Goal: Task Accomplishment & Management: Complete application form

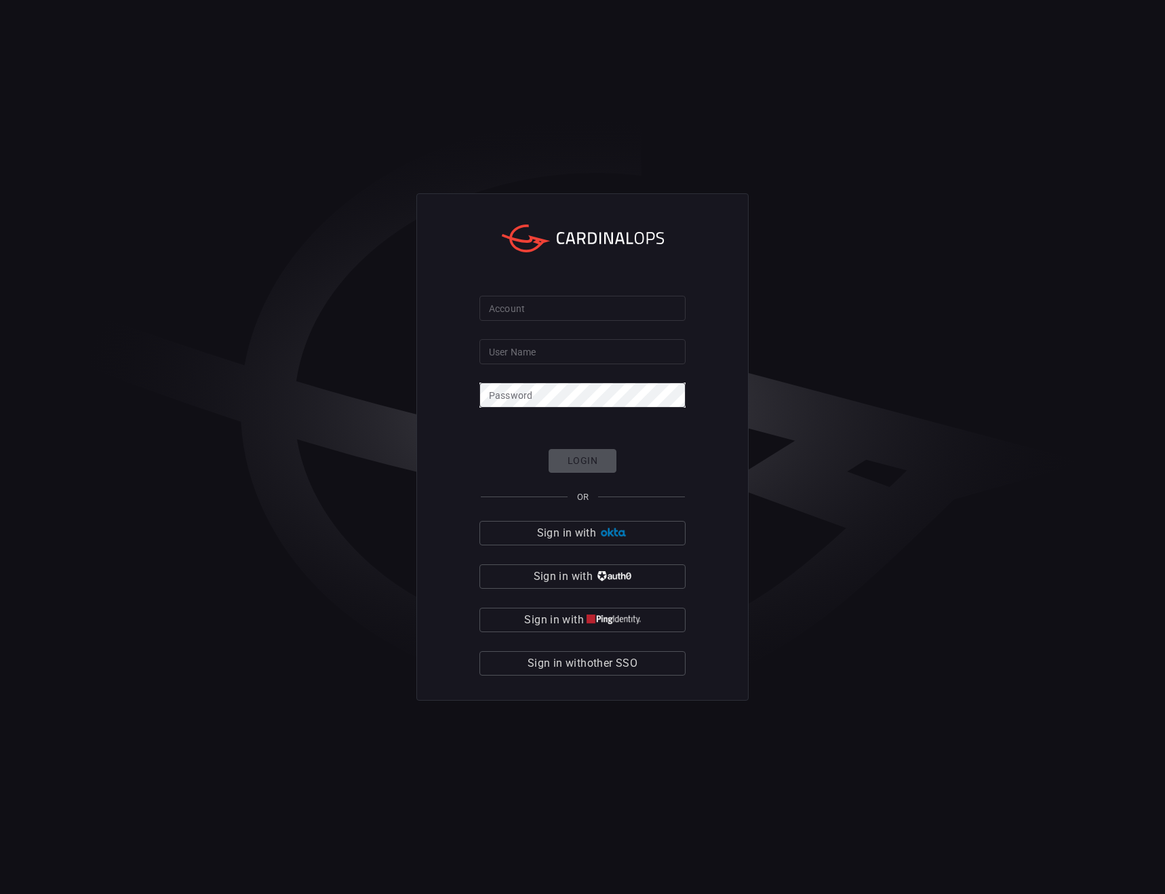
type input "MitchellBernadsky"
click at [547, 317] on input "Account" at bounding box center [583, 308] width 206 height 25
type input "bayview"
click at [585, 460] on button "Login" at bounding box center [583, 461] width 68 height 24
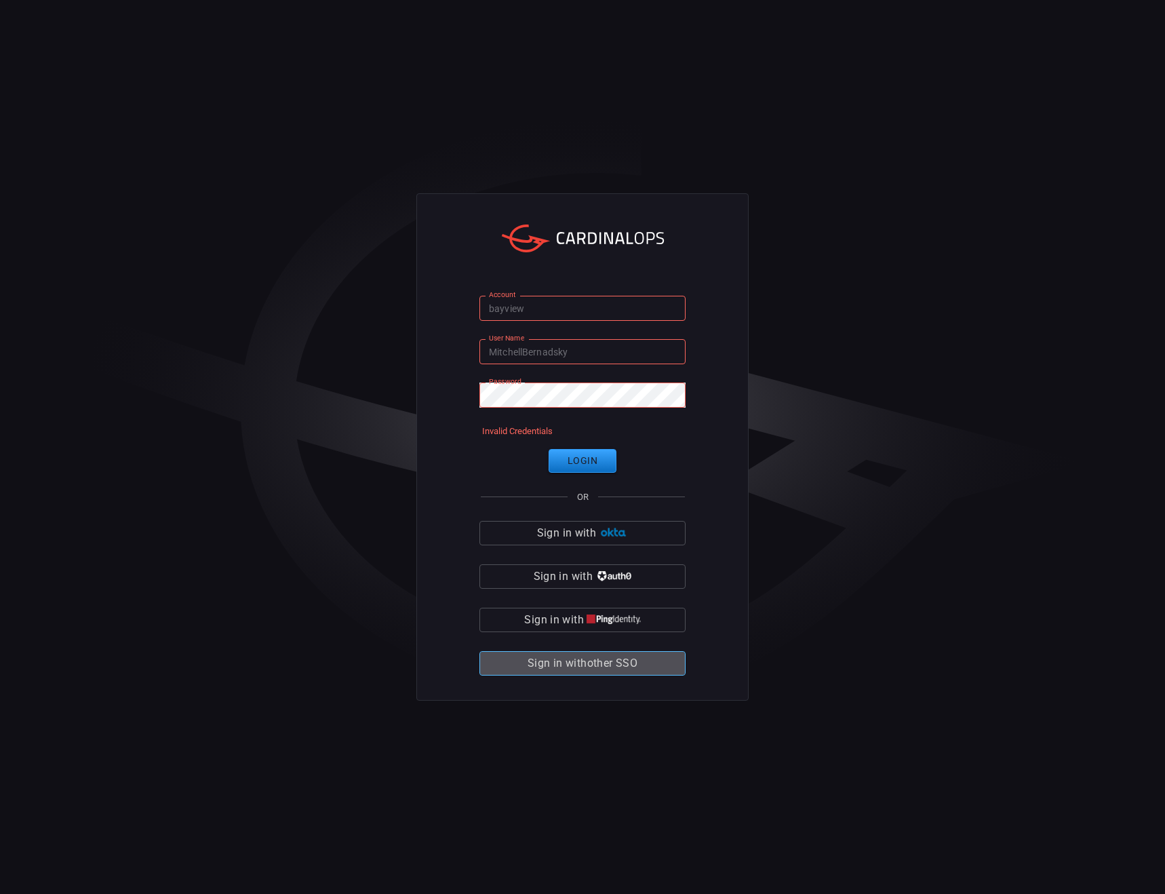
click at [634, 664] on span "Sign in with other SSO" at bounding box center [583, 663] width 110 height 19
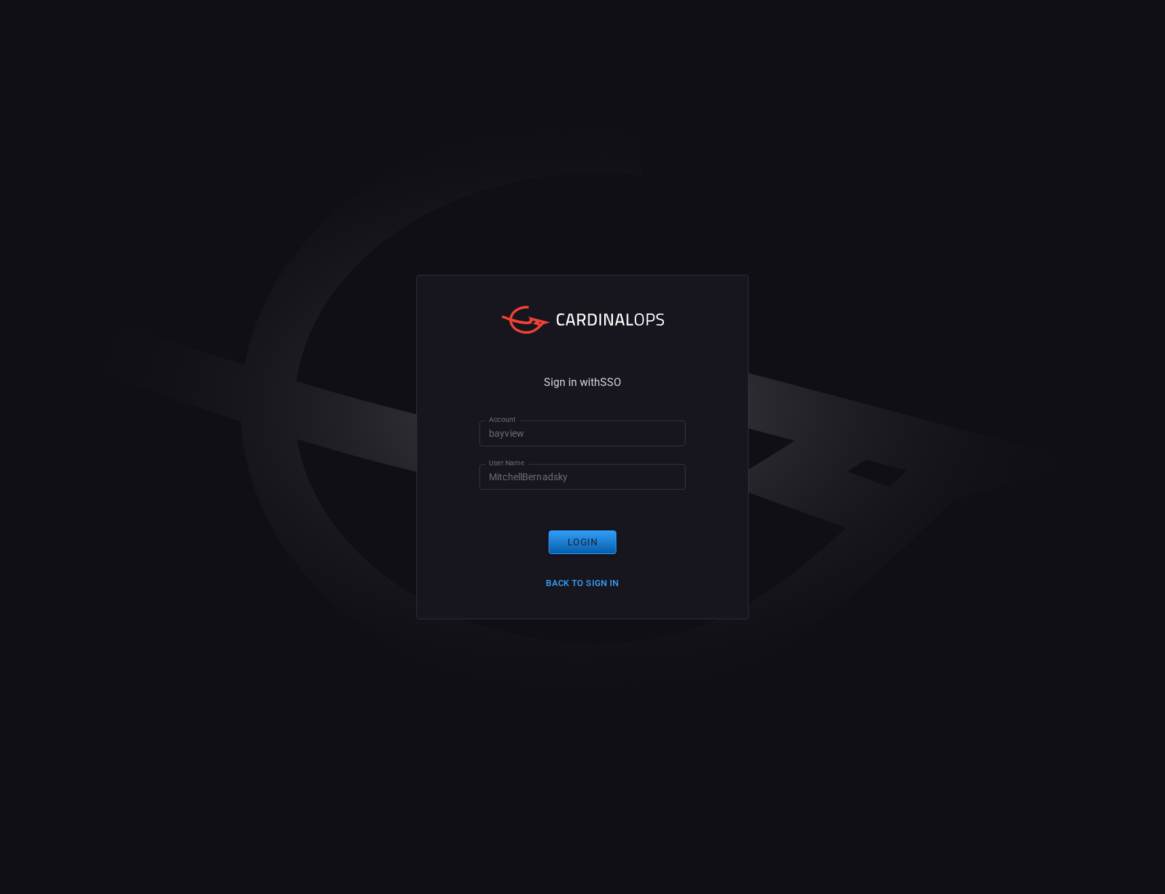
click at [583, 545] on button "Login" at bounding box center [583, 542] width 68 height 24
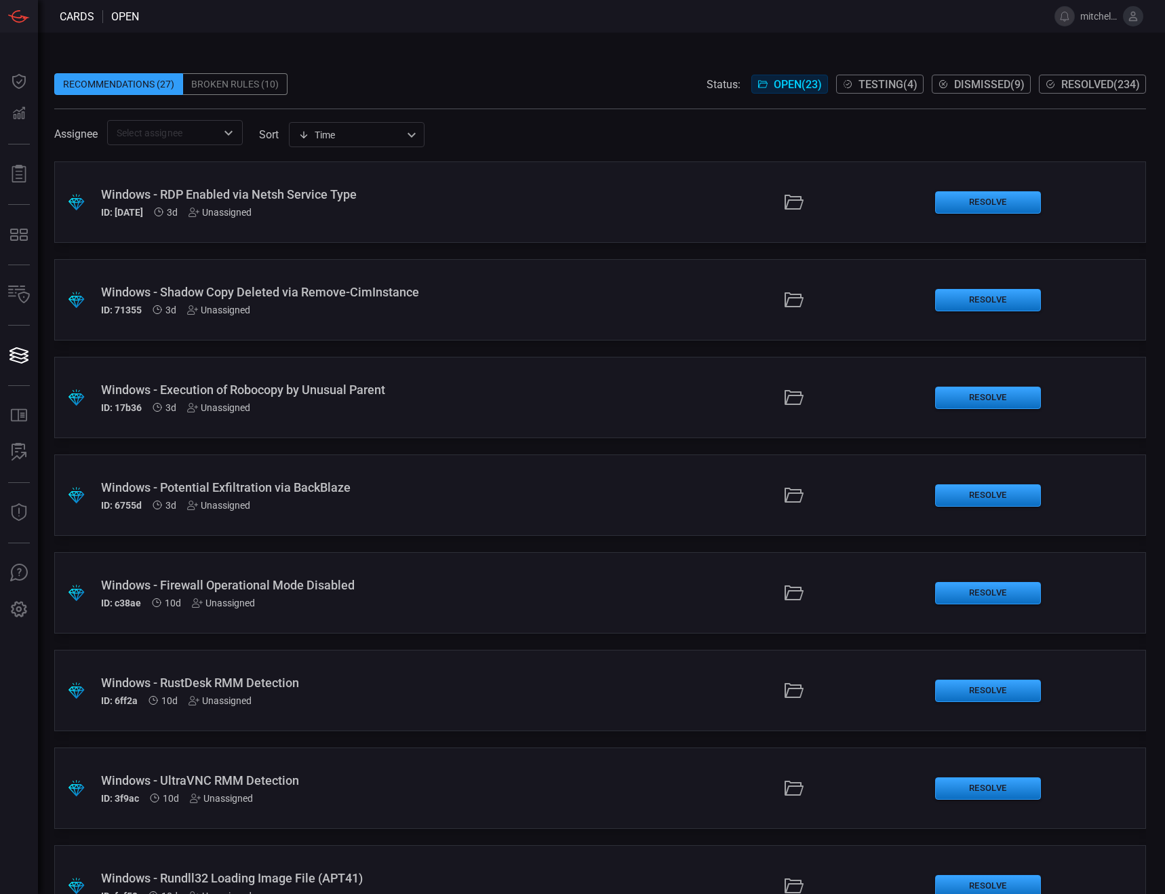
click at [715, 20] on span at bounding box center [588, 16] width 899 height 33
click at [713, 23] on span at bounding box center [588, 16] width 899 height 33
drag, startPoint x: 712, startPoint y: 23, endPoint x: 648, endPoint y: 37, distance: 64.5
click at [648, 37] on div "Recommendations (27) Broken Rules (10) Status: Open ( 23 ) Testing ( 4 ) Dismis…" at bounding box center [601, 463] width 1127 height 861
click at [648, 33] on div "Recommendations (27) Broken Rules (10) Status: Open ( 23 ) Testing ( 4 ) Dismis…" at bounding box center [601, 463] width 1127 height 861
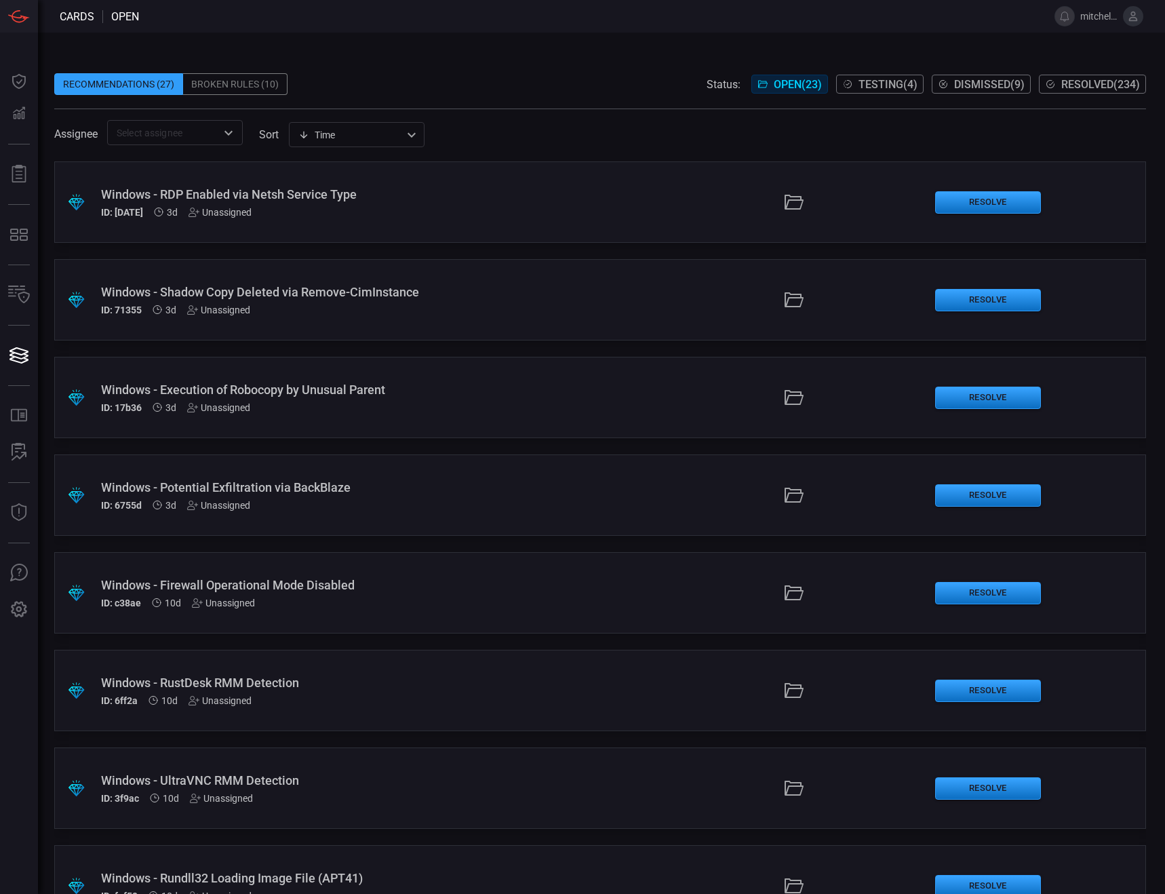
click at [648, 33] on div "Recommendations (27) Broken Rules (10) Status: Open ( 23 ) Testing ( 4 ) Dismis…" at bounding box center [601, 463] width 1127 height 861
click at [581, 44] on div "Recommendations (27) Broken Rules (10) Status: Open ( 23 ) Testing ( 4 ) Dismis…" at bounding box center [601, 463] width 1127 height 861
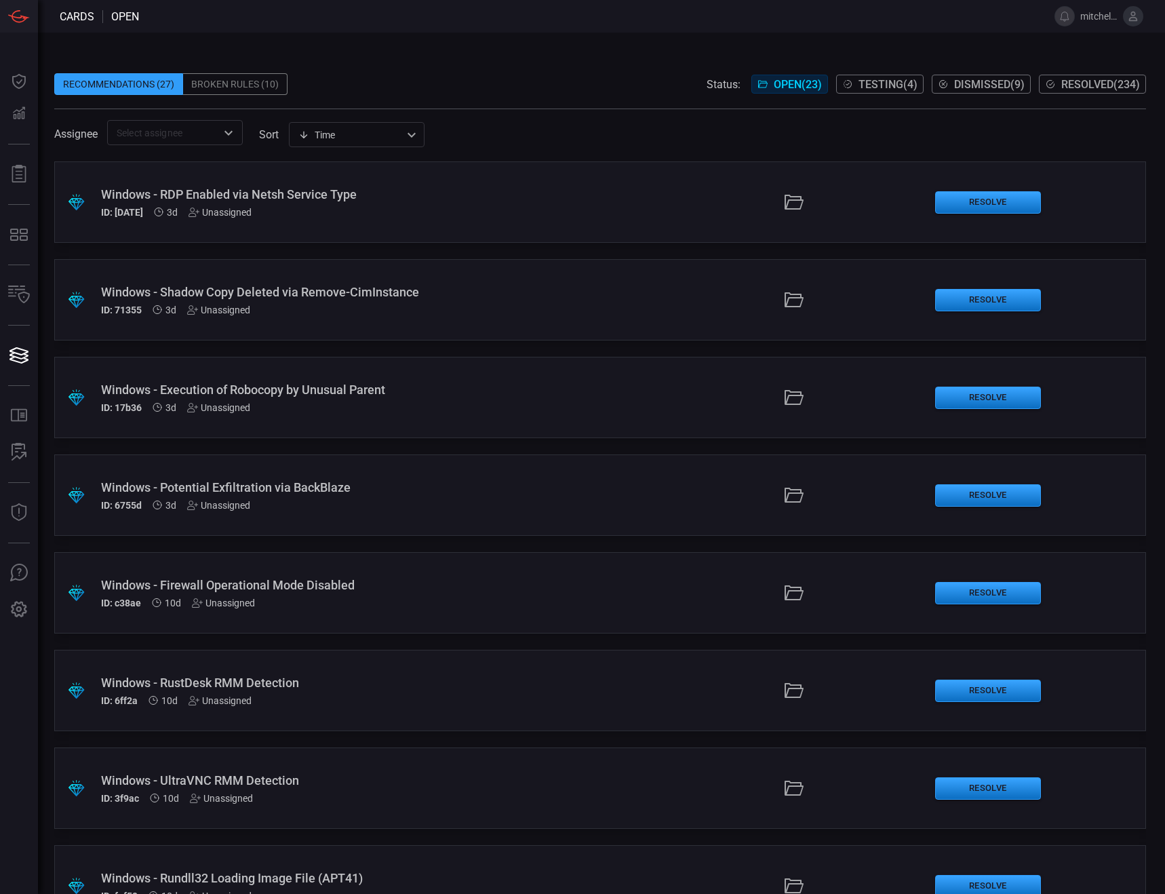
click at [871, 81] on span "Testing ( 4 )" at bounding box center [888, 84] width 59 height 13
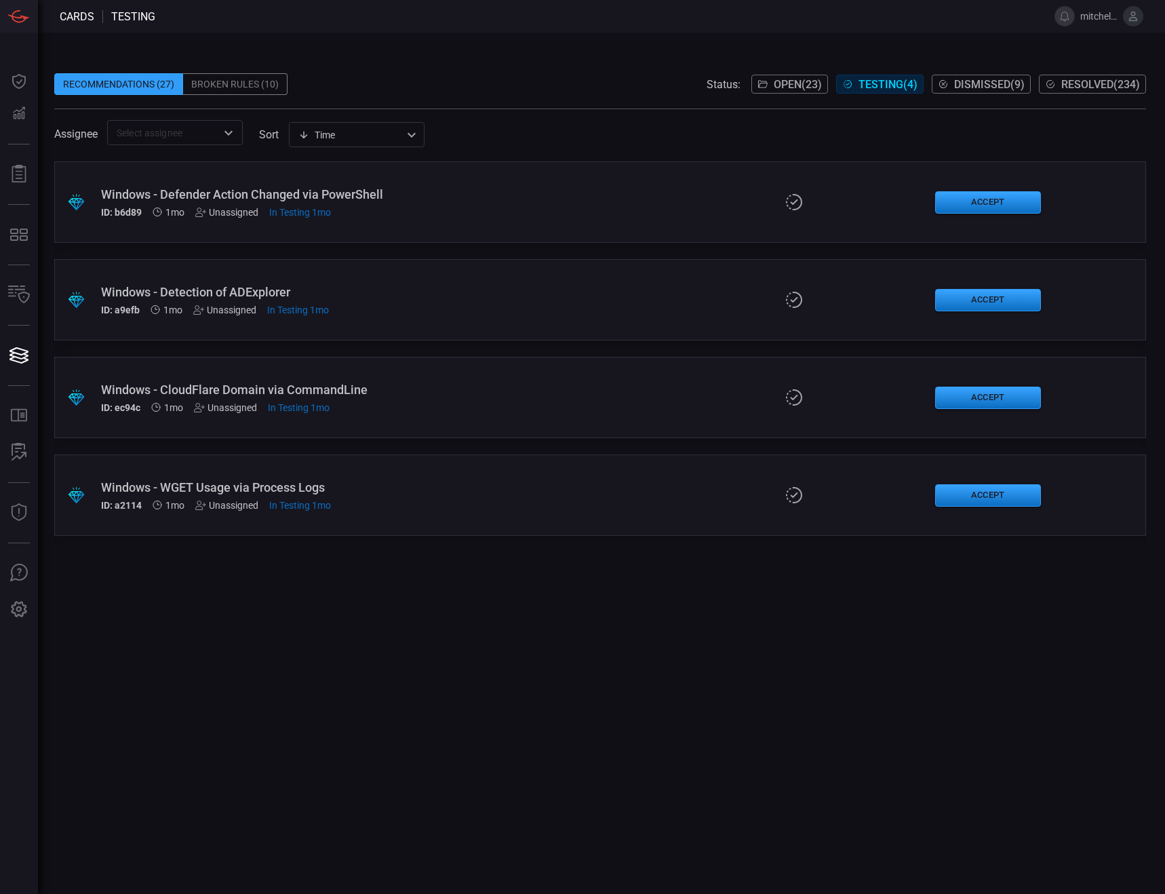
click at [163, 190] on div "Windows - Defender Action Changed via PowerShell" at bounding box center [277, 194] width 353 height 14
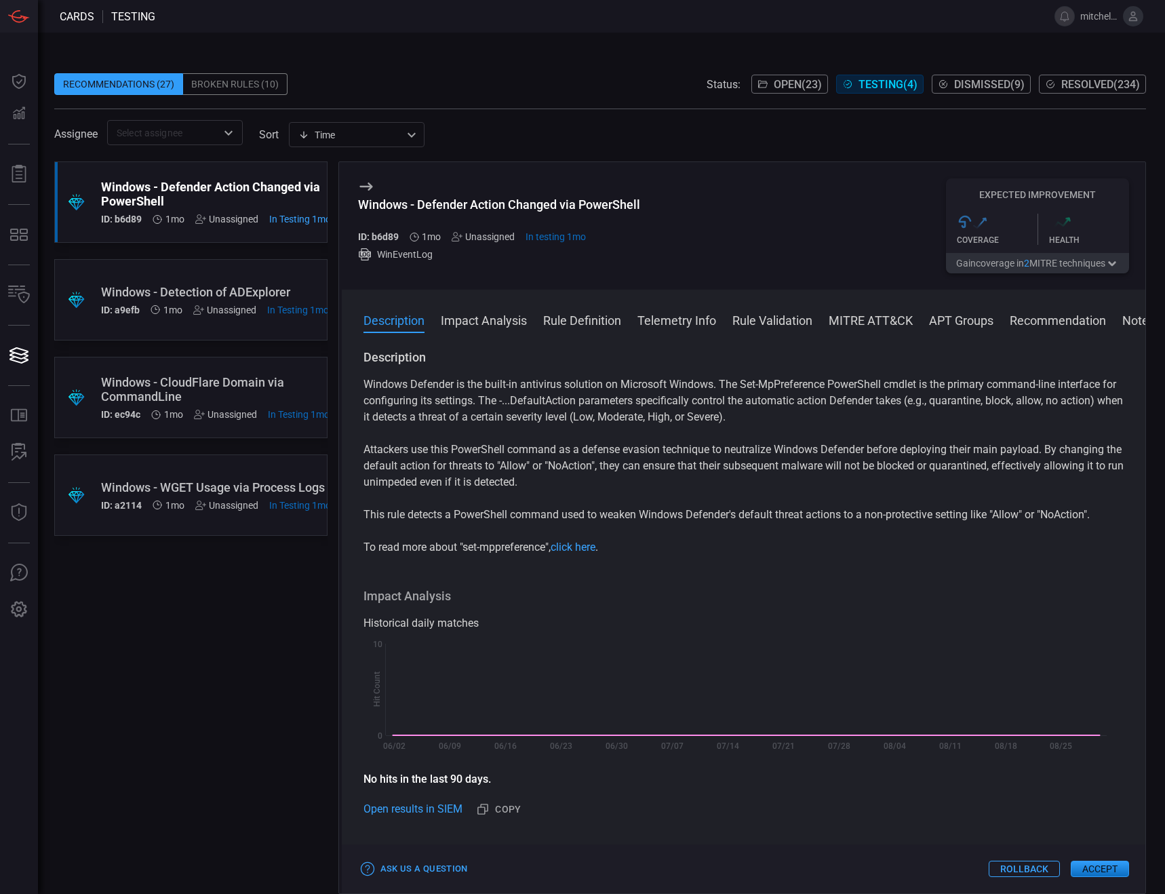
click at [154, 287] on div "Windows - Detection of ADExplorer" at bounding box center [215, 292] width 228 height 14
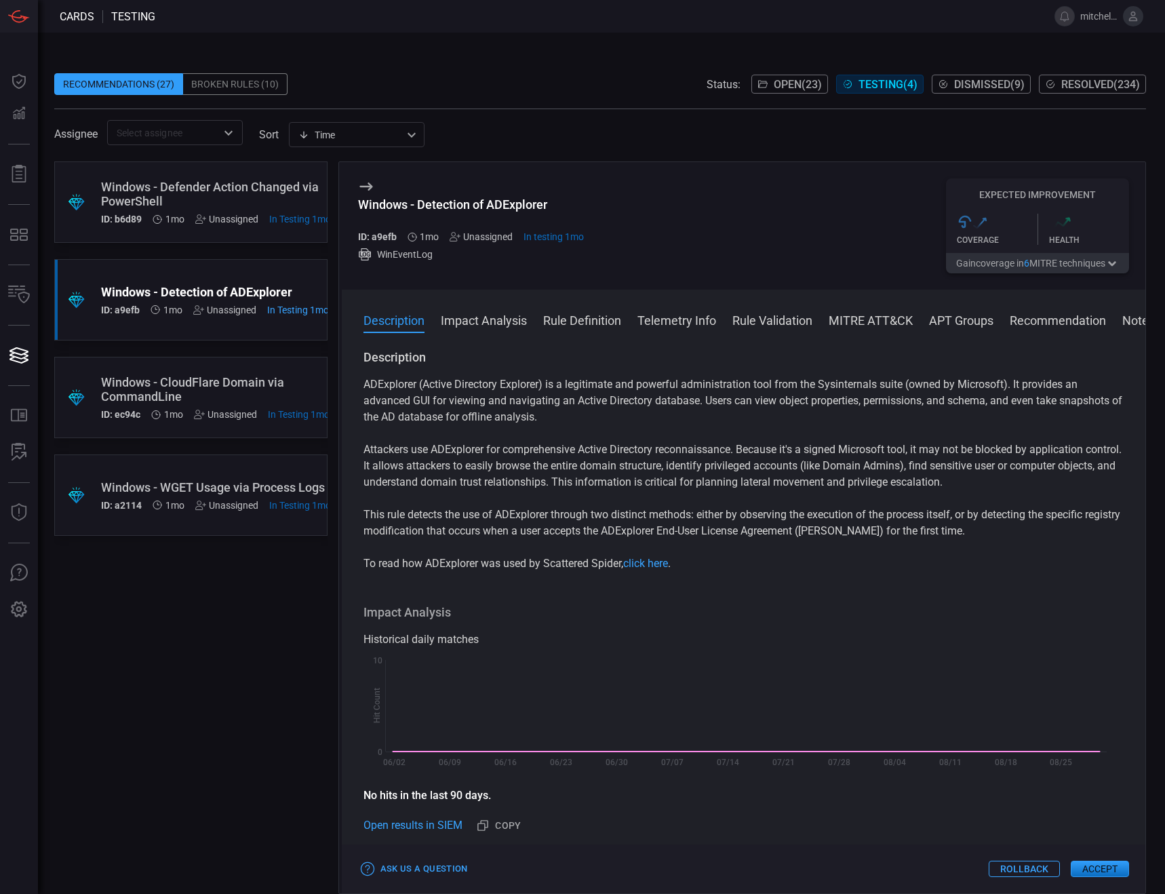
click at [161, 386] on div "Windows - CloudFlare Domain via CommandLine" at bounding box center [215, 389] width 229 height 28
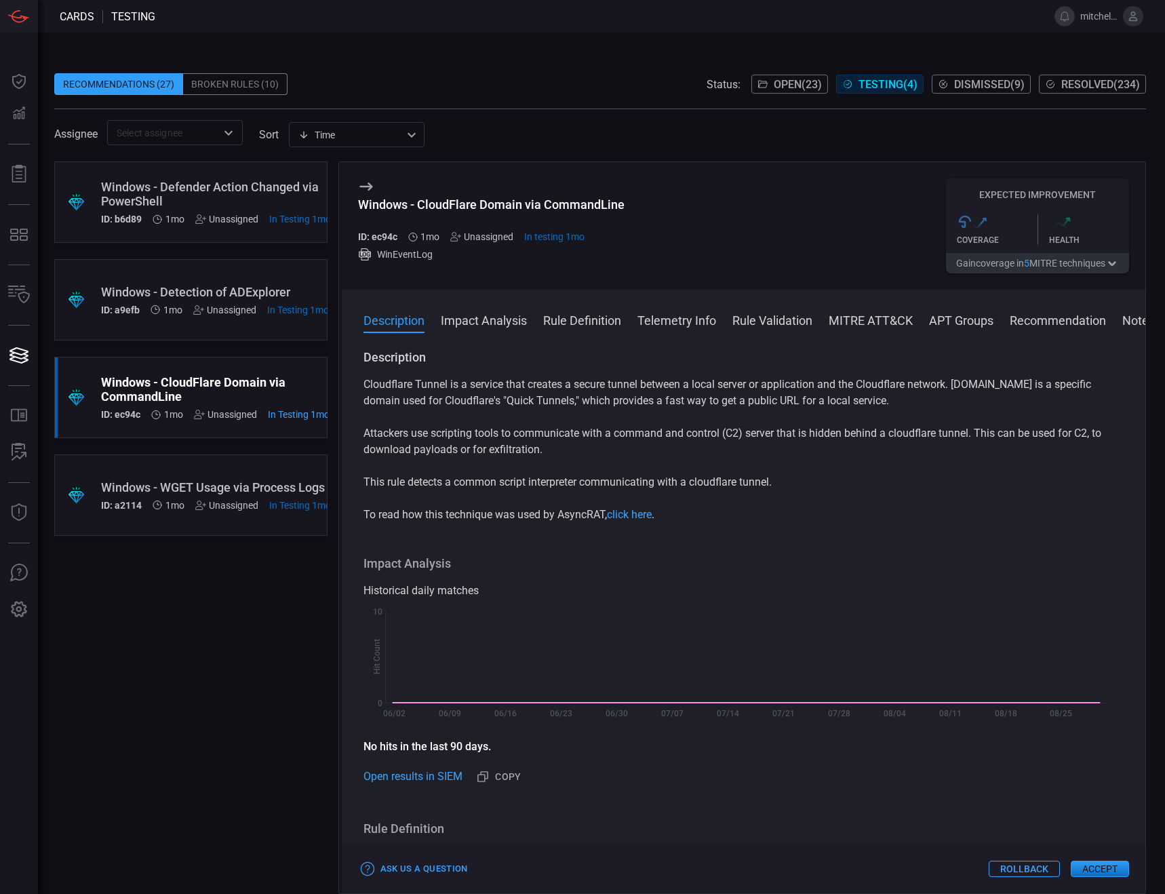
click at [172, 490] on div "Windows - WGET Usage via Process Logs" at bounding box center [216, 487] width 230 height 14
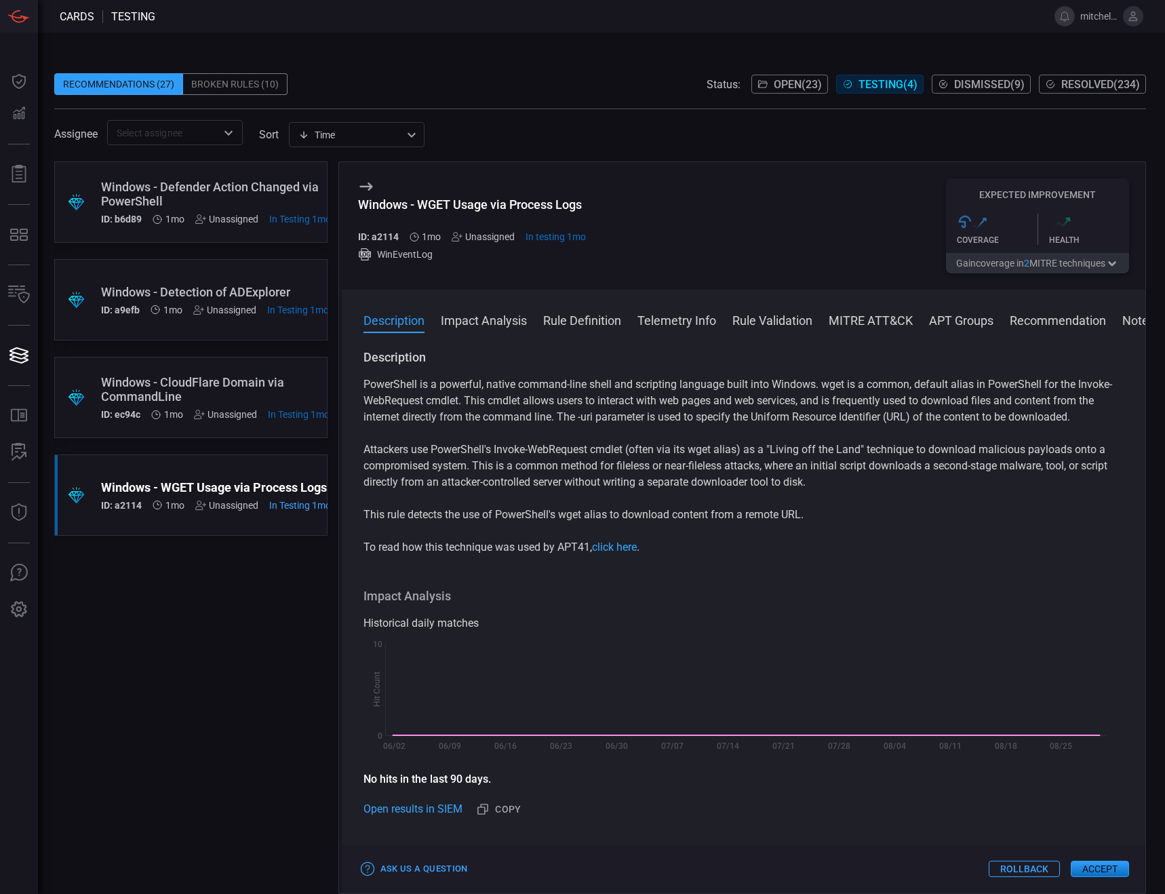
click at [151, 198] on div "Windows - Defender Action Changed via PowerShell" at bounding box center [216, 194] width 230 height 28
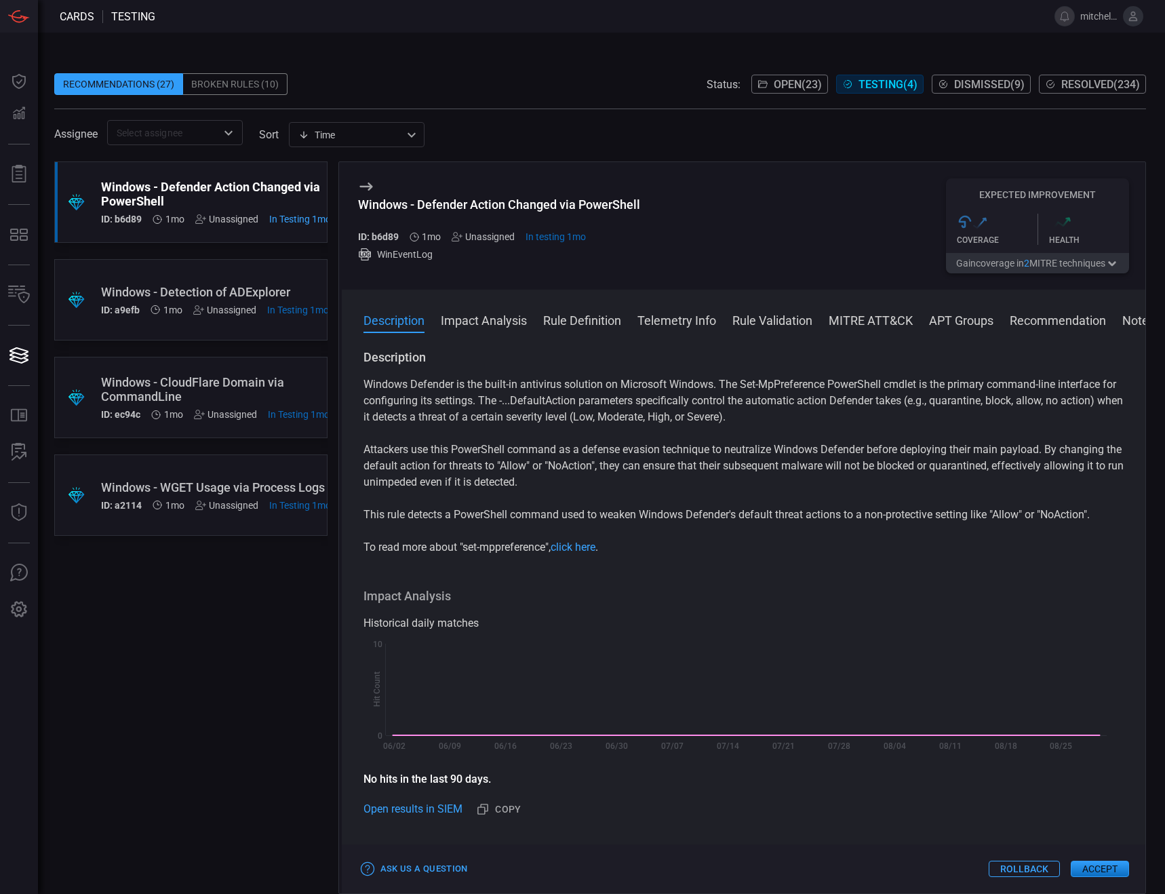
click at [785, 87] on span "Open ( 23 )" at bounding box center [798, 84] width 48 height 13
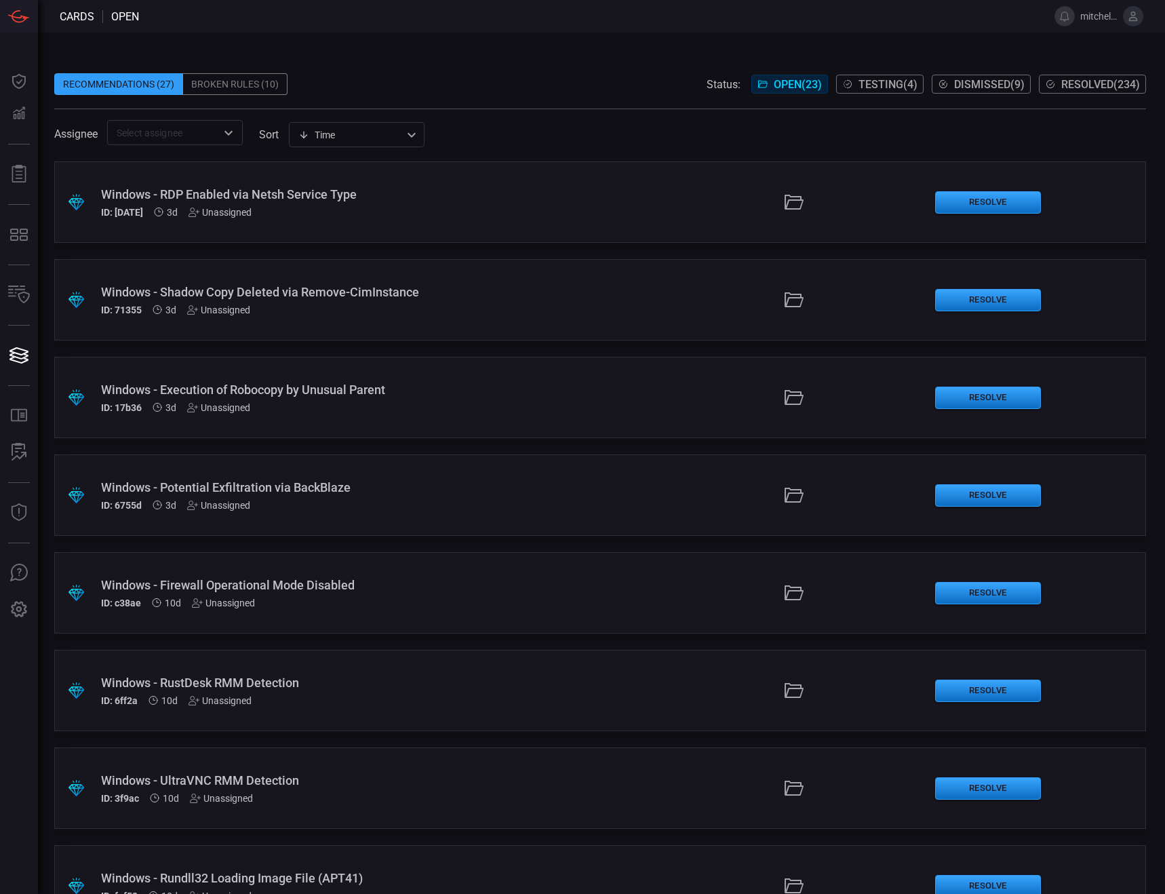
click at [673, 111] on span at bounding box center [600, 114] width 1092 height 11
drag, startPoint x: 674, startPoint y: 111, endPoint x: 610, endPoint y: 113, distance: 63.8
click at [610, 113] on span at bounding box center [600, 114] width 1092 height 11
click at [620, 204] on div ".suggested_cards_icon{fill:url(#suggested_cards_icon);} Windows - RDP Enabled v…" at bounding box center [600, 201] width 1092 height 81
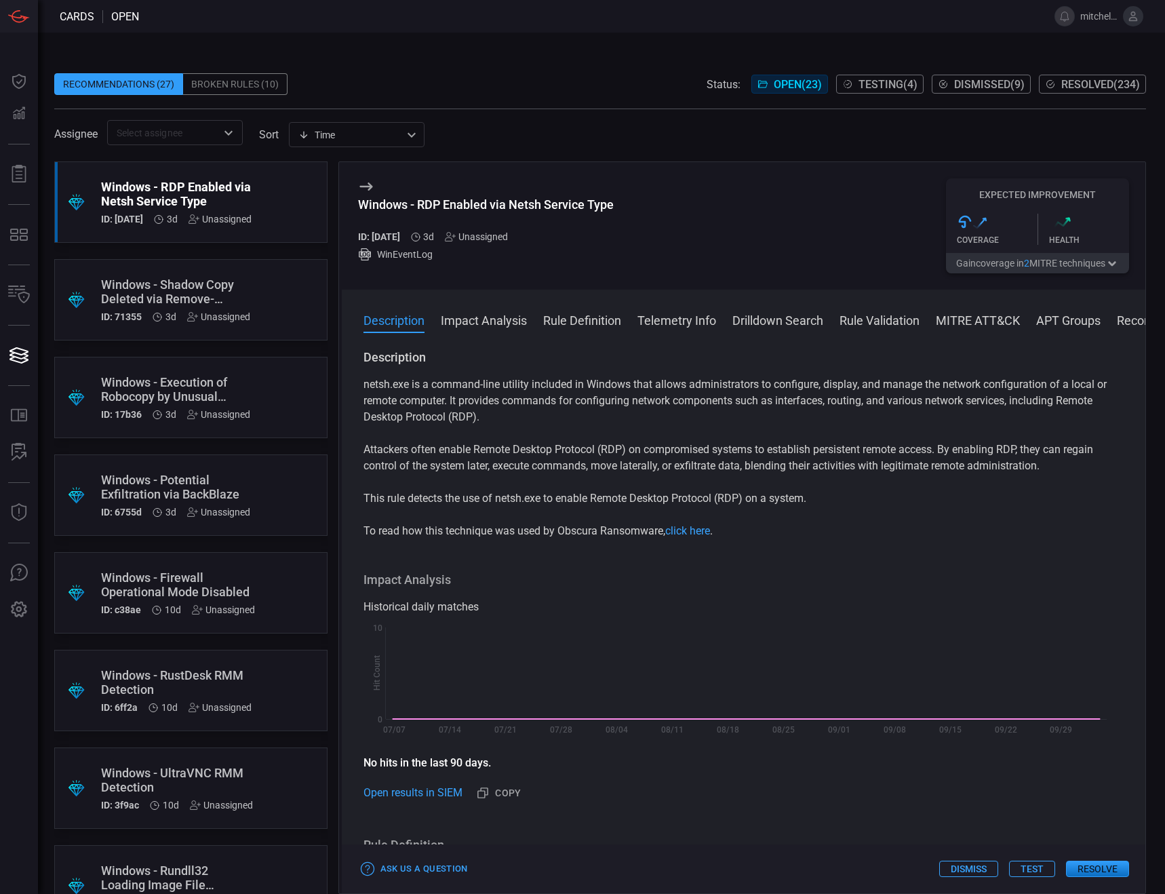
click at [868, 80] on span "Testing ( 4 )" at bounding box center [888, 84] width 59 height 13
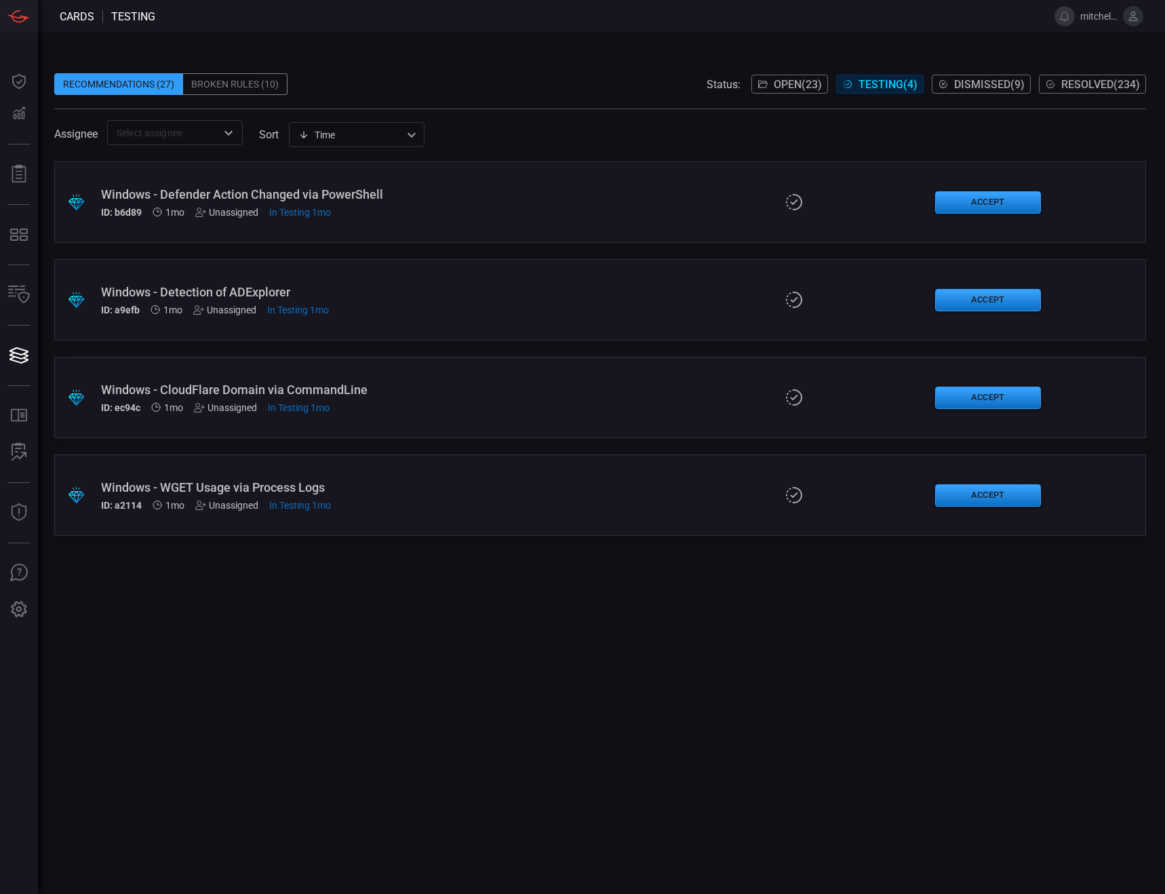
click at [408, 204] on div "Windows - Defender Action Changed via PowerShell ID: b6d89 1mo Unassigned In Te…" at bounding box center [277, 202] width 353 height 31
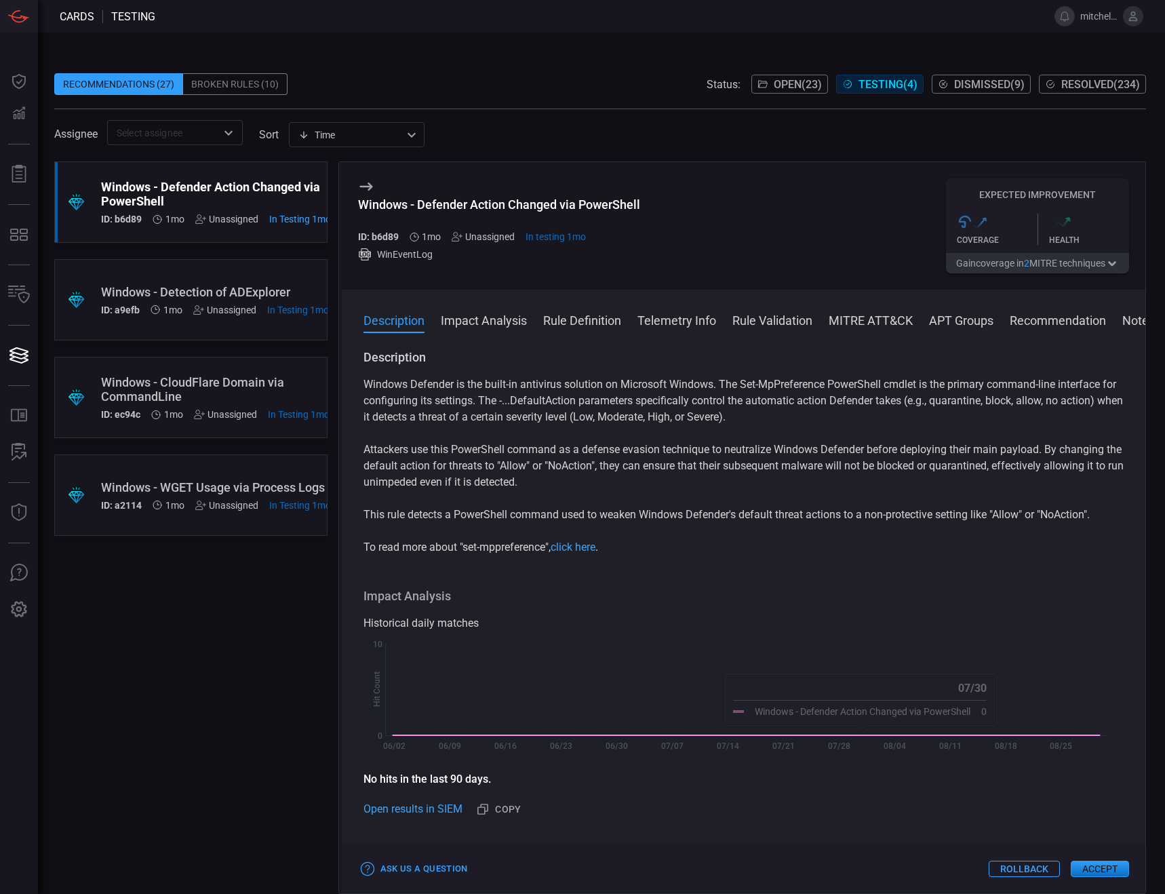
click at [190, 307] on div "ID: a9efb 1mo Unassigned In Testing 1mo" at bounding box center [215, 310] width 228 height 11
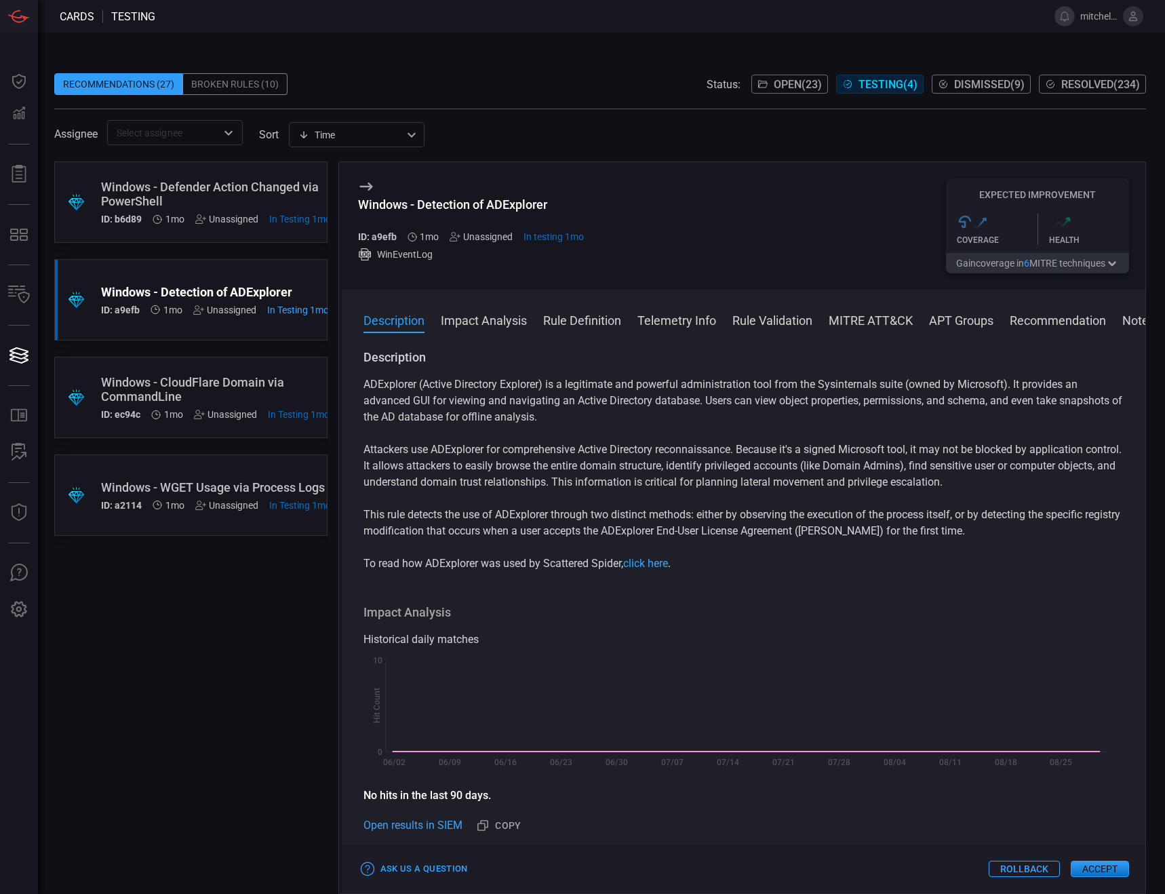
click at [798, 78] on span "Open ( 23 )" at bounding box center [798, 84] width 48 height 13
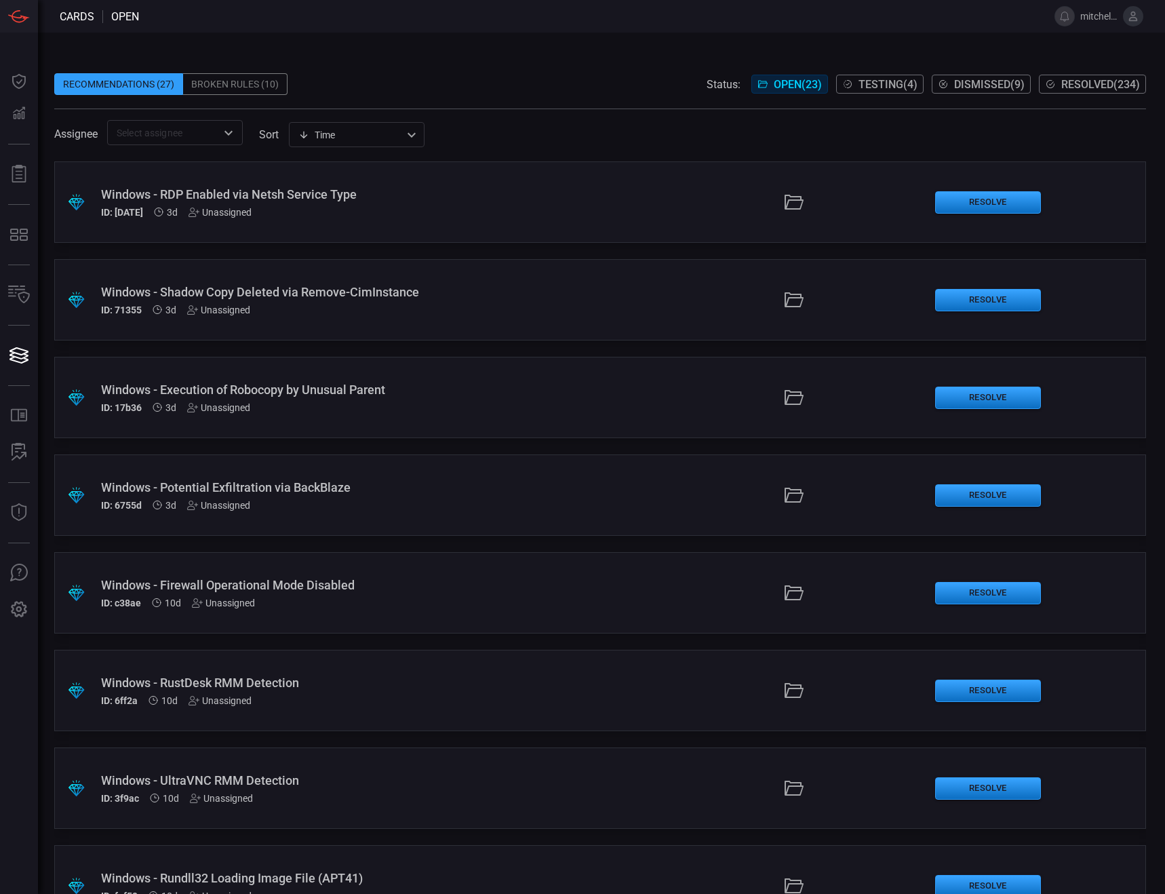
click at [895, 80] on span "Testing ( 4 )" at bounding box center [888, 84] width 59 height 13
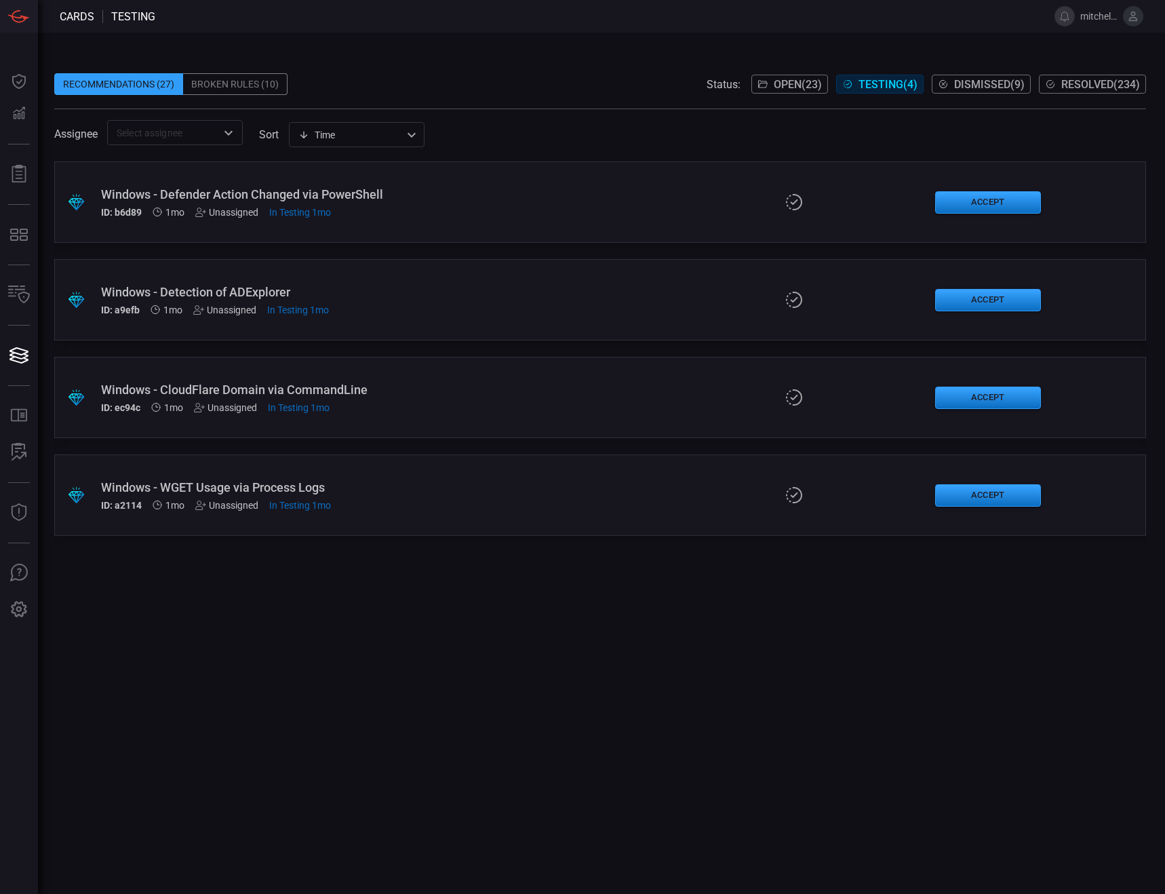
click at [371, 198] on div "Windows - Defender Action Changed via PowerShell" at bounding box center [277, 194] width 353 height 14
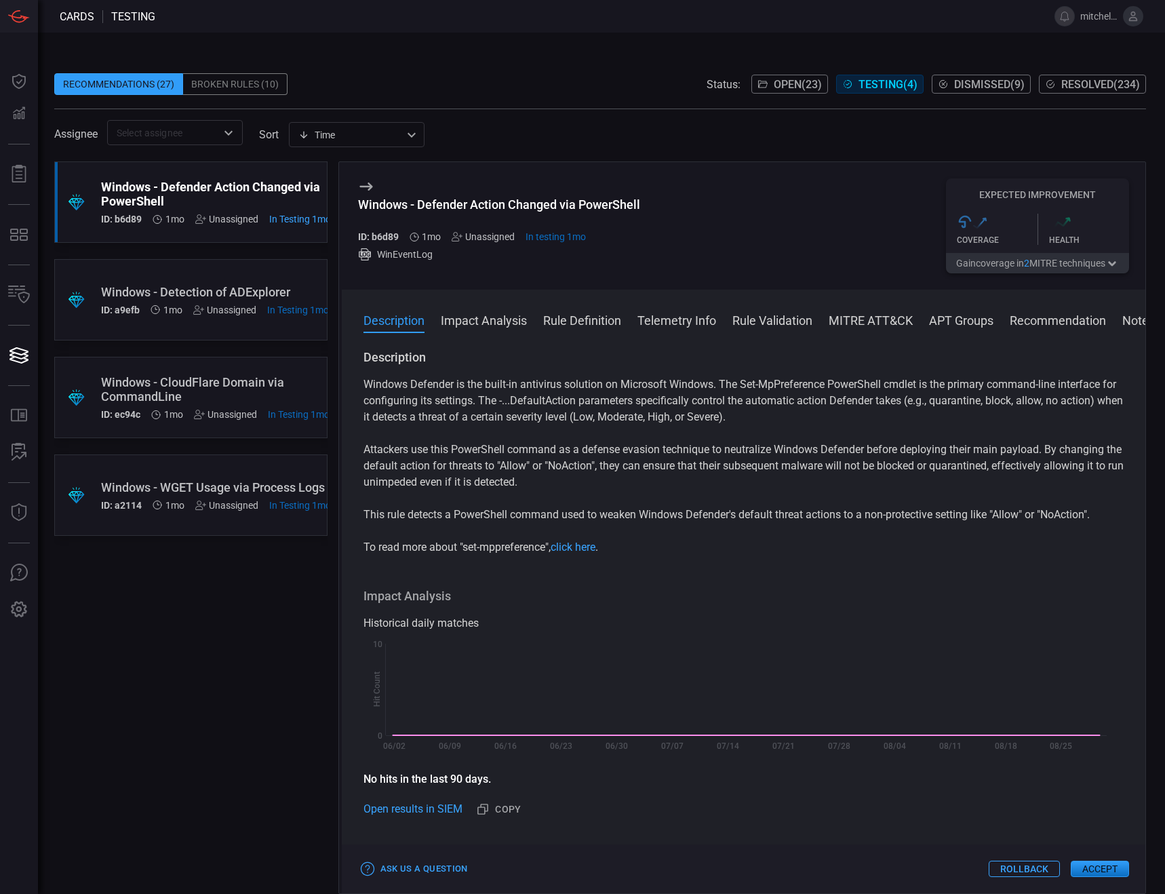
click at [804, 76] on button "Open ( 23 )" at bounding box center [790, 84] width 77 height 19
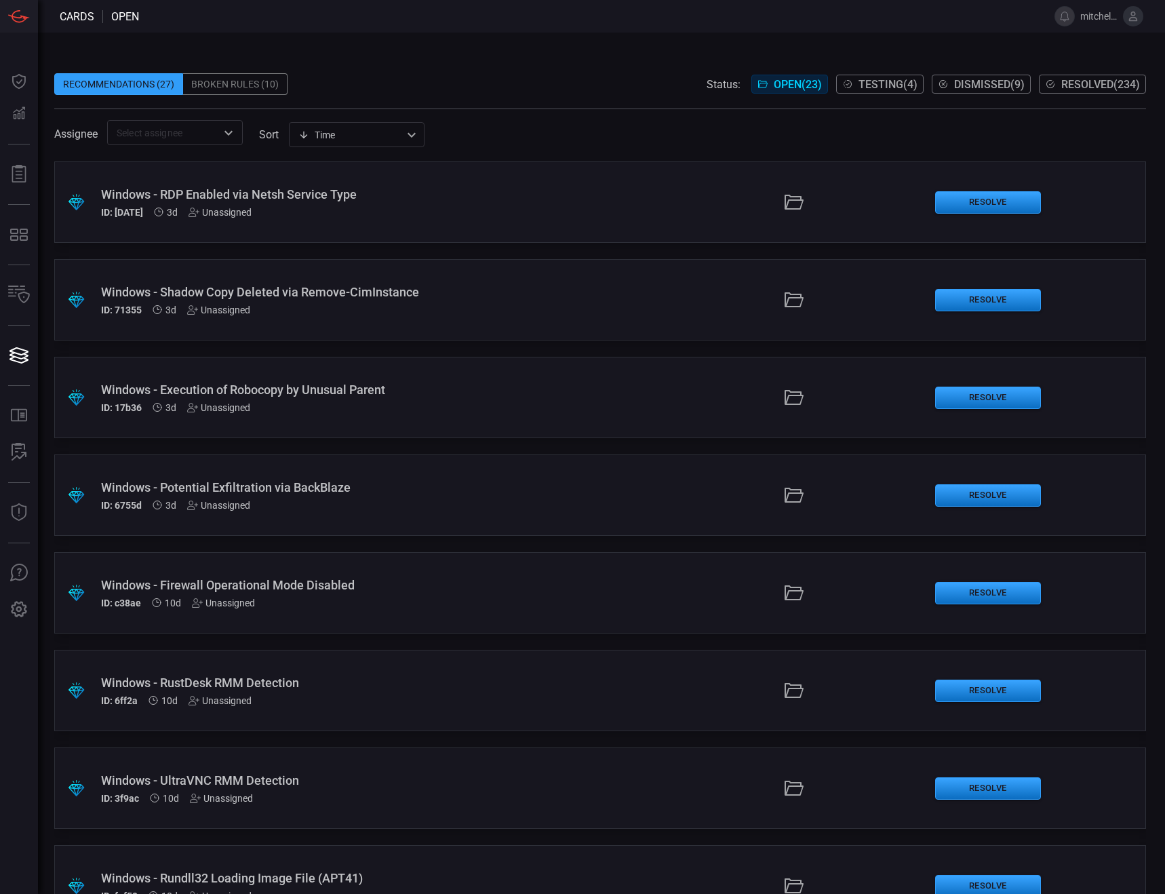
click at [287, 201] on div "Windows - RDP Enabled via Netsh Service Type ID: [DATE] 3d Unassigned" at bounding box center [277, 202] width 353 height 31
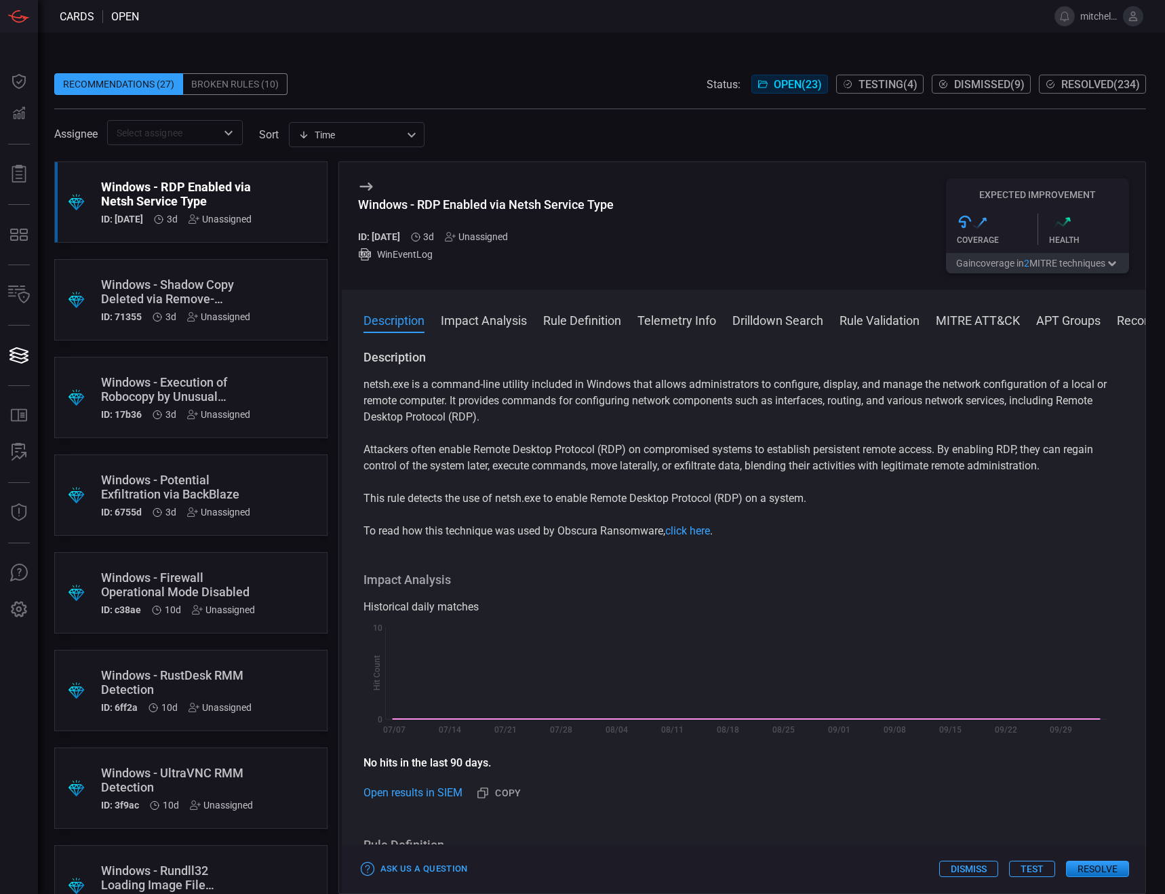
drag, startPoint x: 743, startPoint y: 681, endPoint x: 716, endPoint y: 468, distance: 214.7
click at [897, 78] on span "Testing ( 4 )" at bounding box center [888, 84] width 59 height 13
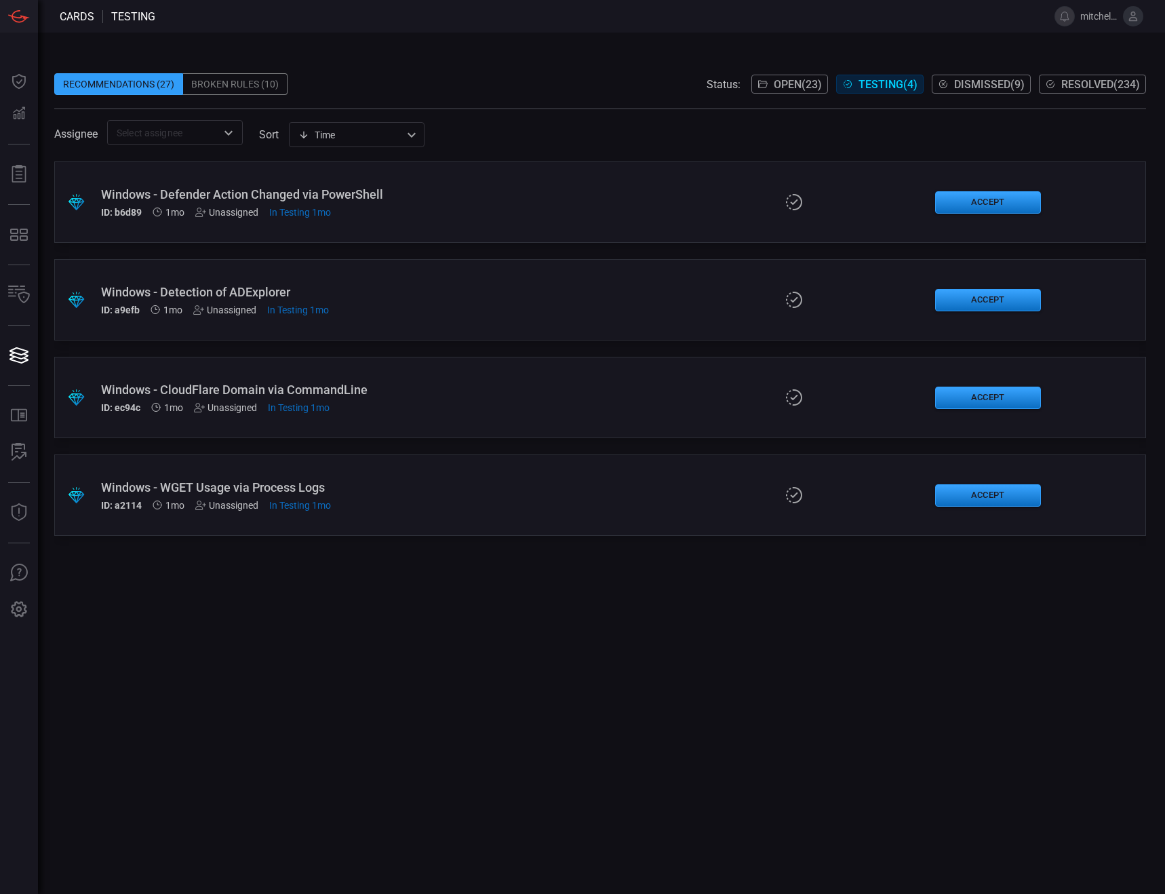
click at [1104, 76] on button "Resolved ( 234 )" at bounding box center [1092, 84] width 107 height 19
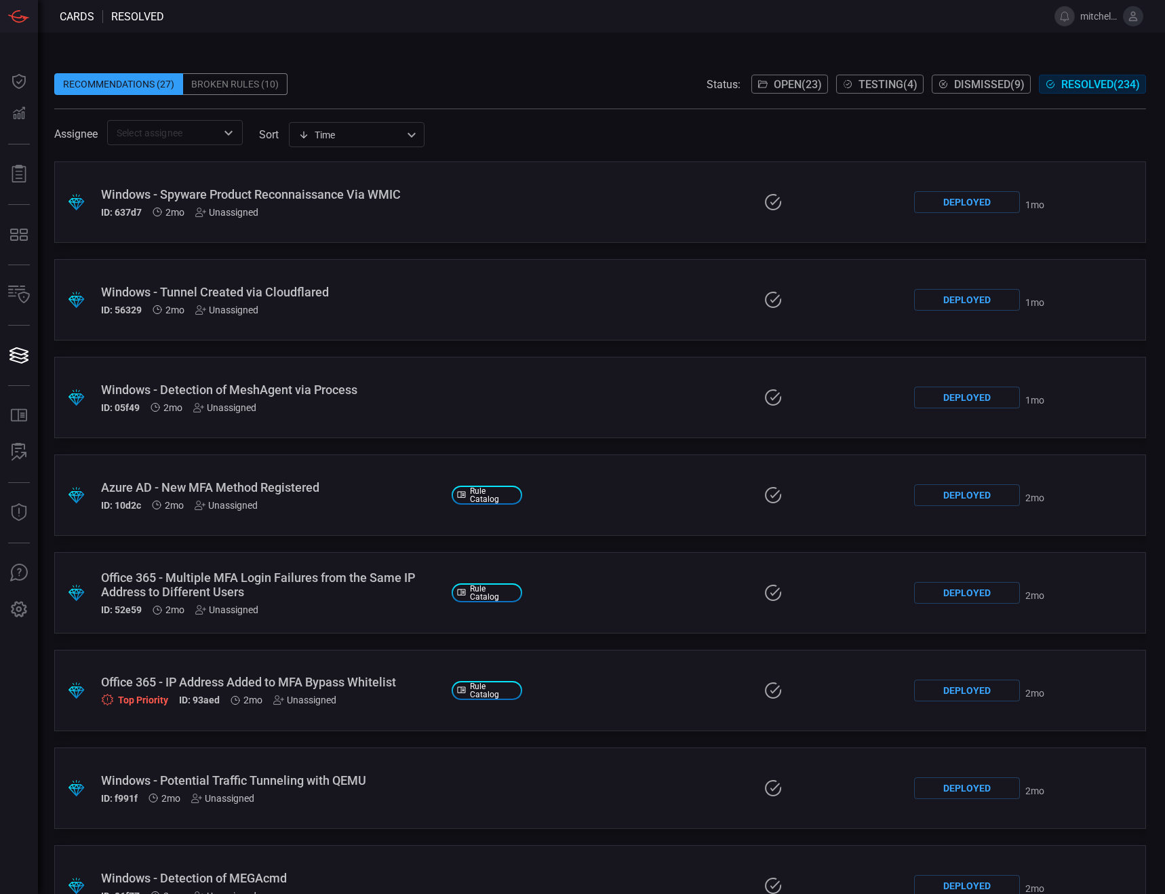
click at [366, 187] on div "Windows - Spyware Product Reconnaissance Via WMIC" at bounding box center [271, 194] width 340 height 14
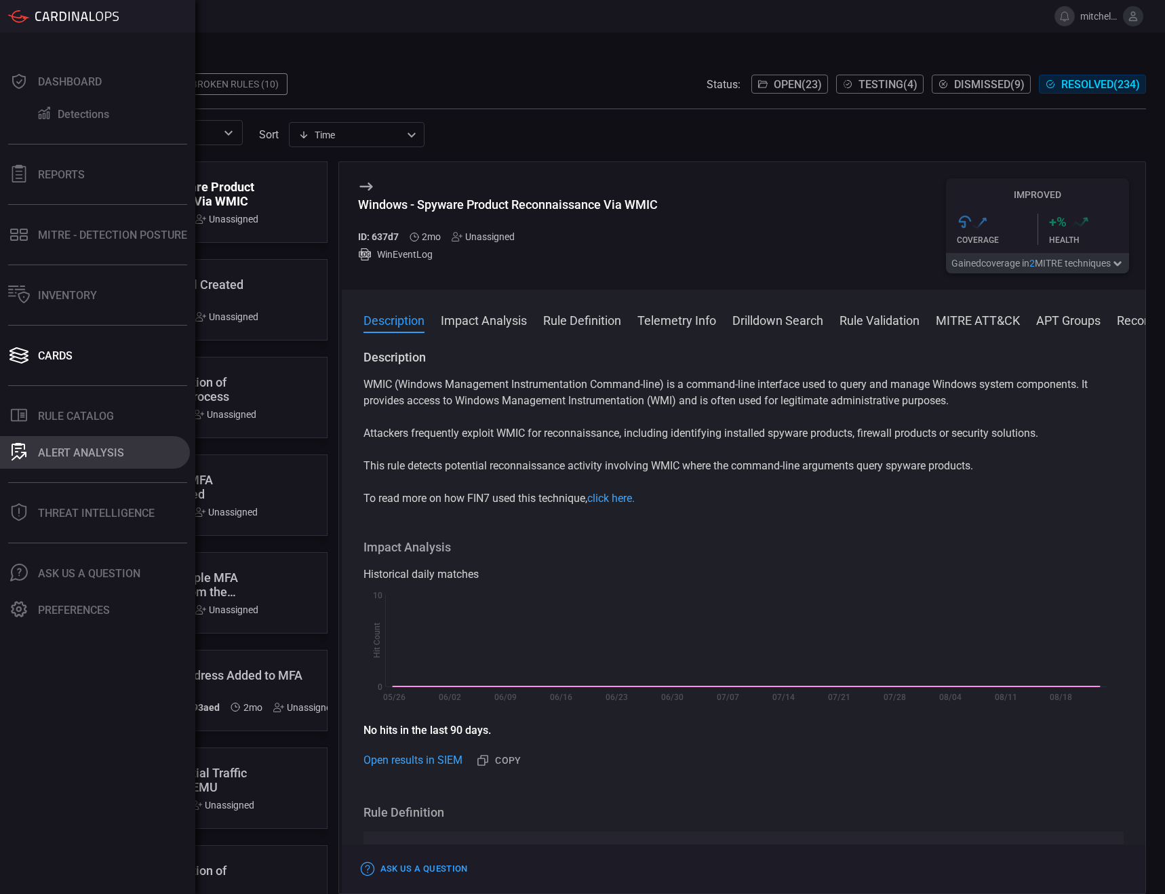
click at [92, 454] on div "ALERT ANALYSIS" at bounding box center [81, 452] width 86 height 13
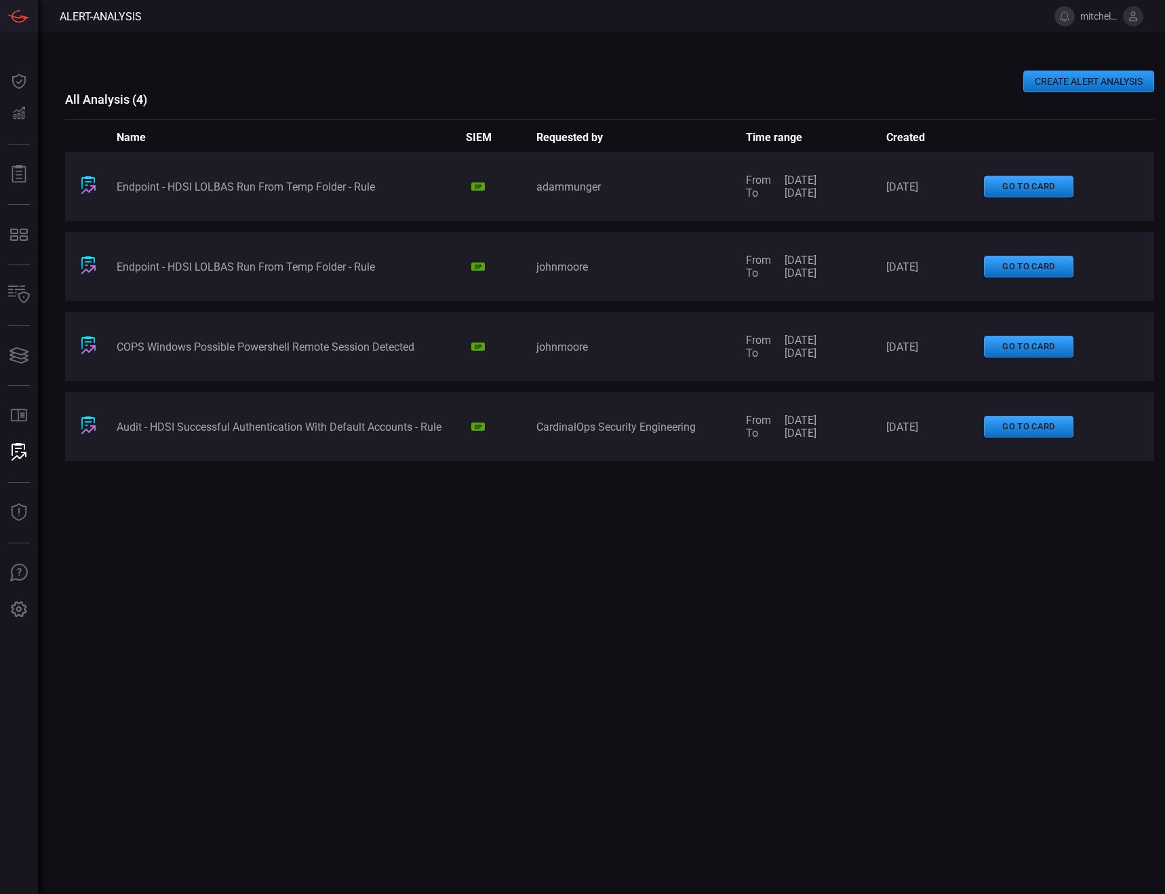
click at [1093, 85] on button "CREATE ALERT ANALYSIS" at bounding box center [1089, 82] width 131 height 22
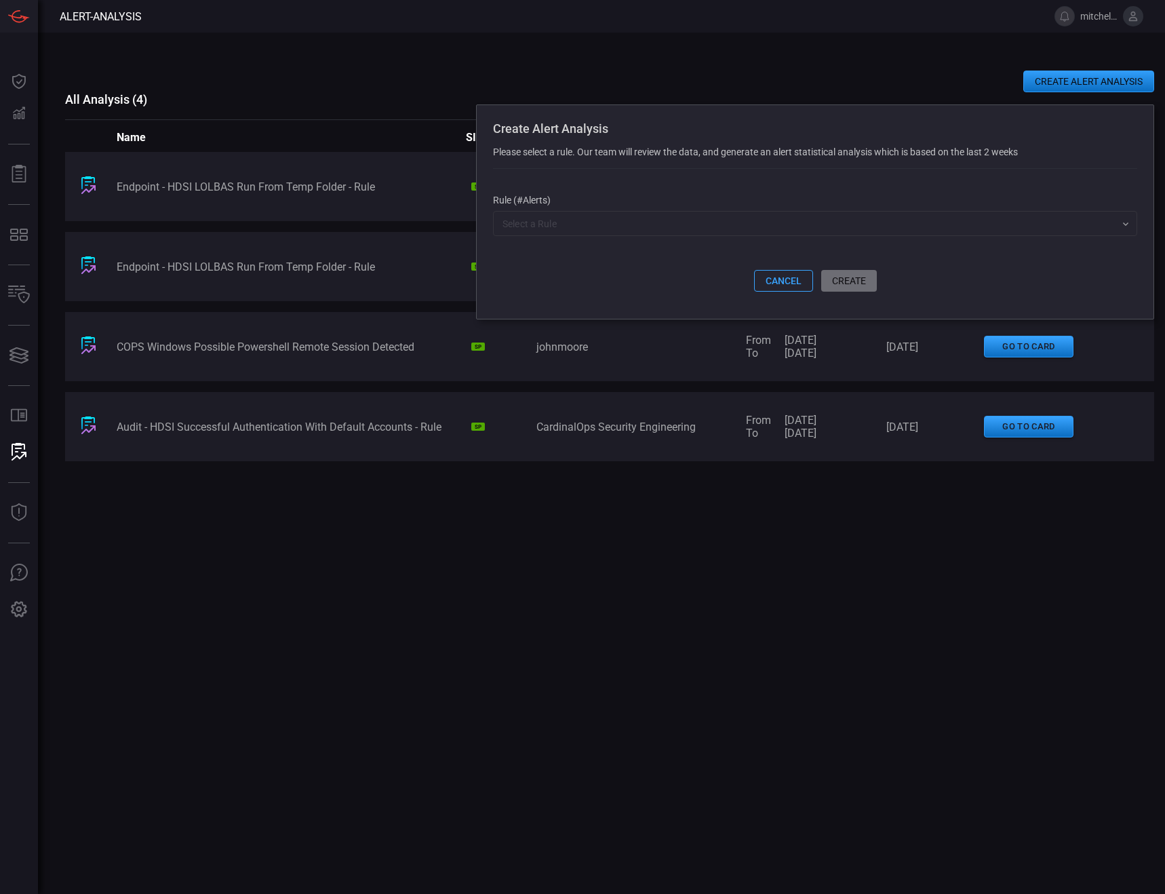
click at [602, 241] on span at bounding box center [815, 251] width 644 height 37
click at [608, 232] on input "text" at bounding box center [804, 223] width 614 height 17
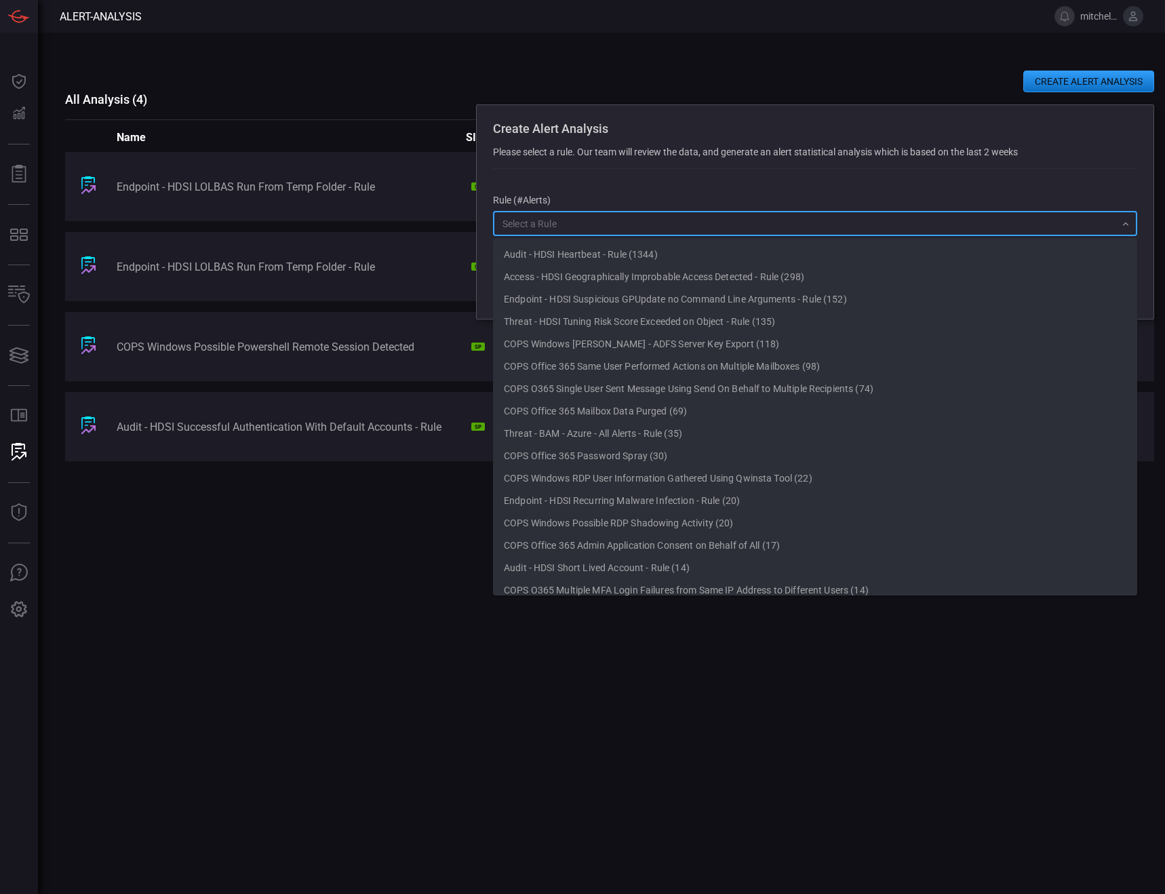
click at [592, 652] on div "Endpoint - HDSI LOLBAS Run From Temp Folder - Rule SP adammunger From [DATE] To…" at bounding box center [609, 476] width 1089 height 648
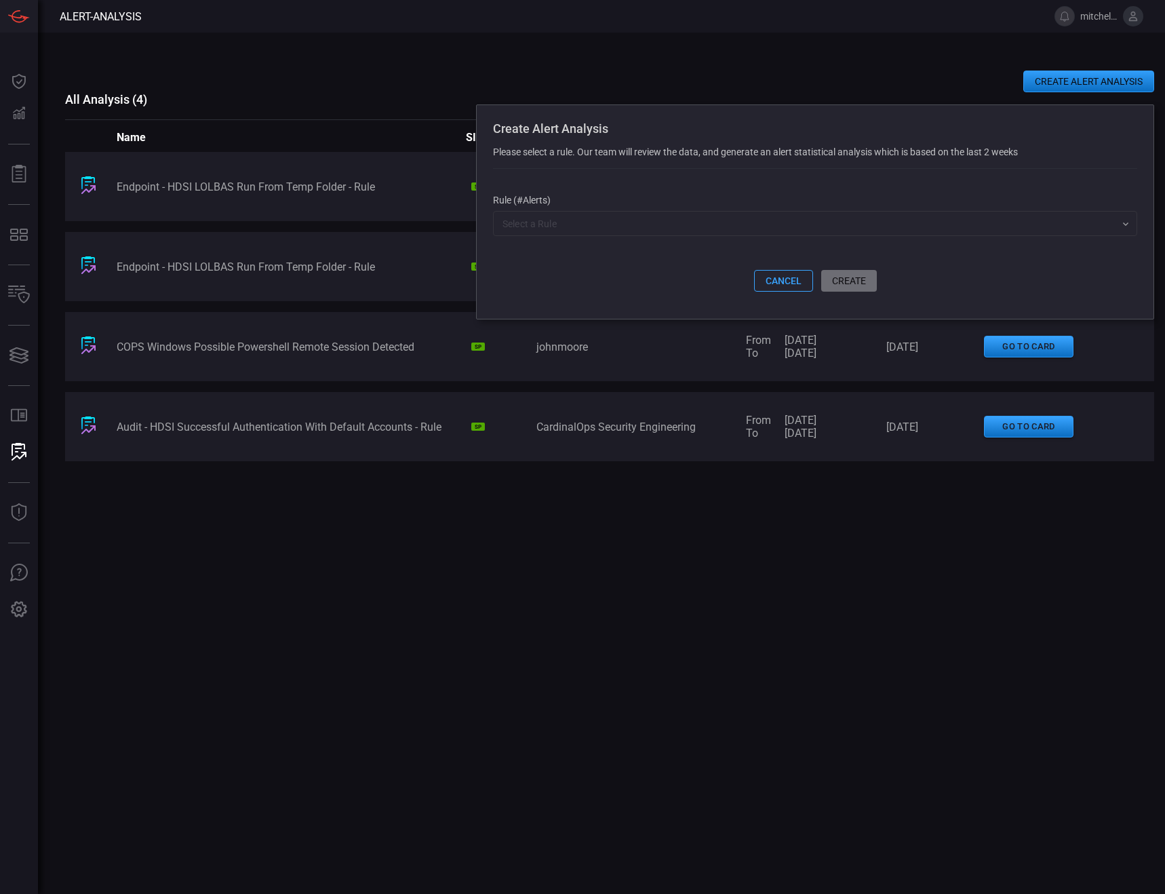
click at [775, 284] on button "cancel" at bounding box center [783, 281] width 59 height 22
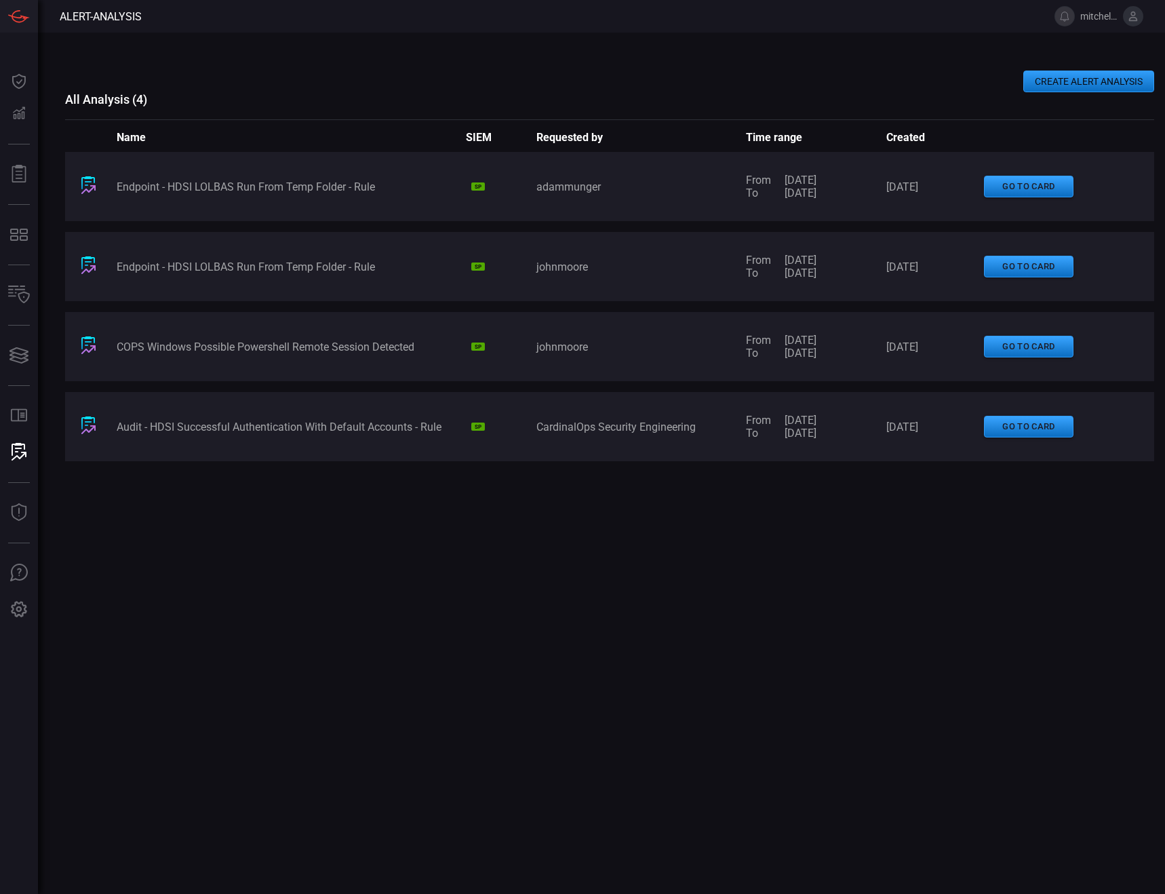
click at [749, 54] on div "CREATE ALERT ANALYSIS All Analysis ( 4 ) Name SIEM Requested by Time range Crea…" at bounding box center [609, 463] width 1089 height 861
click at [627, 538] on div "Endpoint - HDSI LOLBAS Run From Temp Folder - Rule SP adammunger From [DATE] To…" at bounding box center [609, 476] width 1089 height 648
click at [629, 538] on div "Endpoint - HDSI LOLBAS Run From Temp Folder - Rule SP adammunger From [DATE] To…" at bounding box center [609, 476] width 1089 height 648
click at [663, 583] on div "Endpoint - HDSI LOLBAS Run From Temp Folder - Rule SP adammunger From [DATE] To…" at bounding box center [609, 476] width 1089 height 648
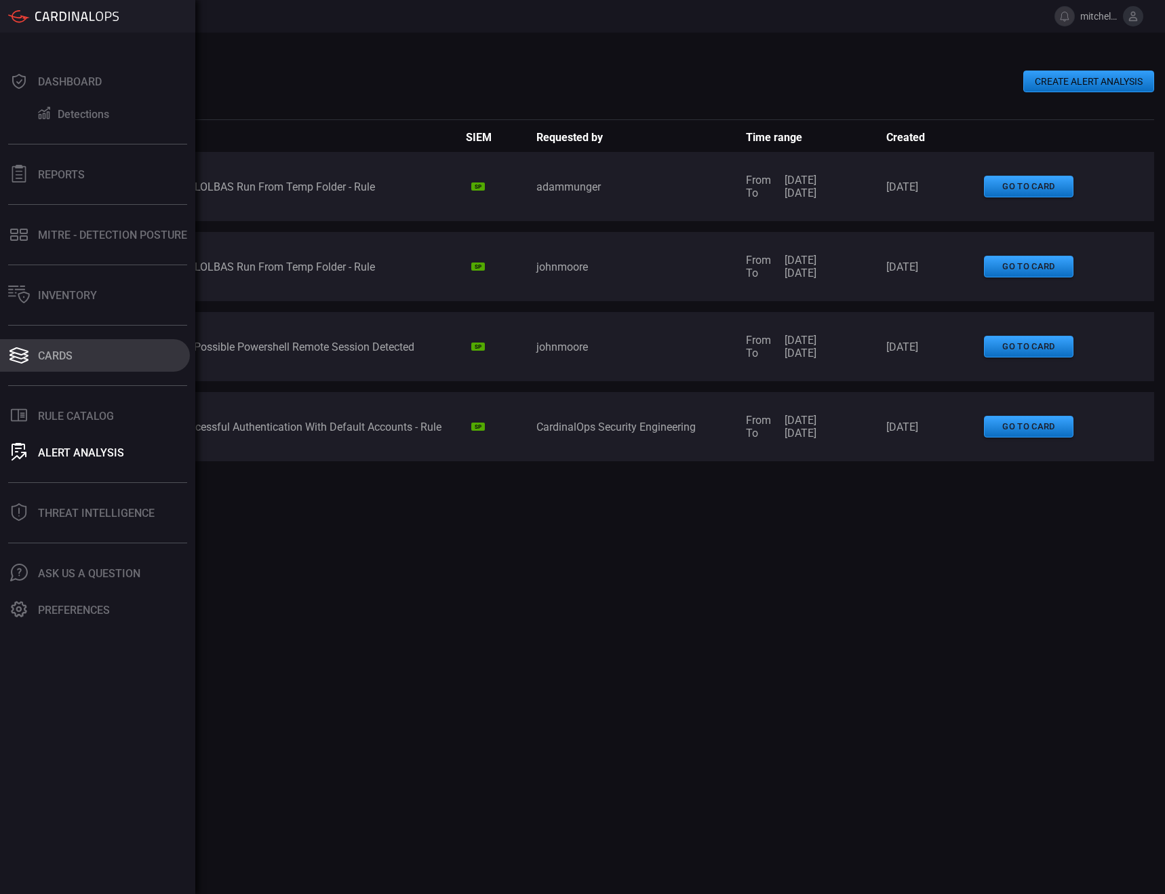
click at [50, 352] on div "Cards" at bounding box center [55, 355] width 35 height 13
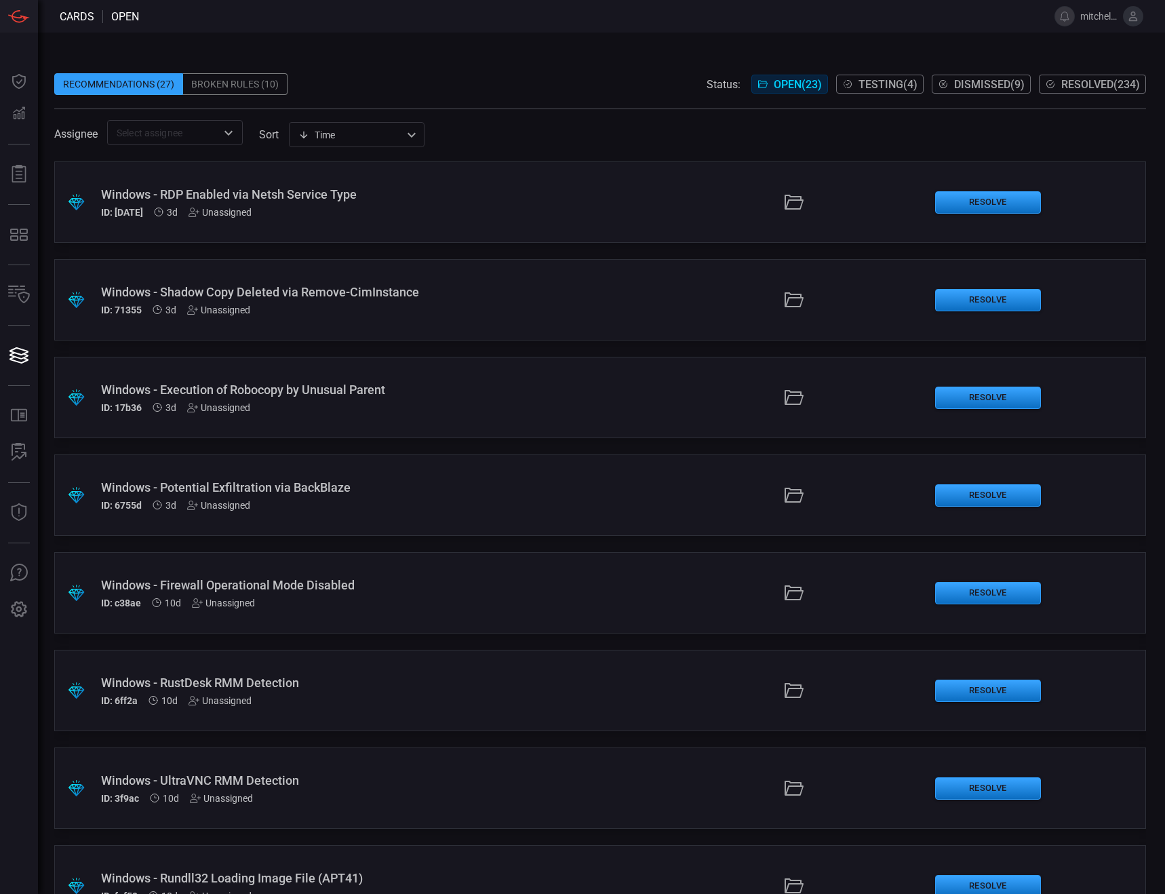
click at [491, 68] on span at bounding box center [600, 63] width 1092 height 20
click at [492, 67] on span at bounding box center [600, 63] width 1092 height 20
click at [522, 78] on div "Recommendations (27) Broken Rules (10) Status: Open ( 23 ) Testing ( 4 ) Dismis…" at bounding box center [600, 84] width 1092 height 22
click at [574, 54] on span at bounding box center [600, 63] width 1092 height 20
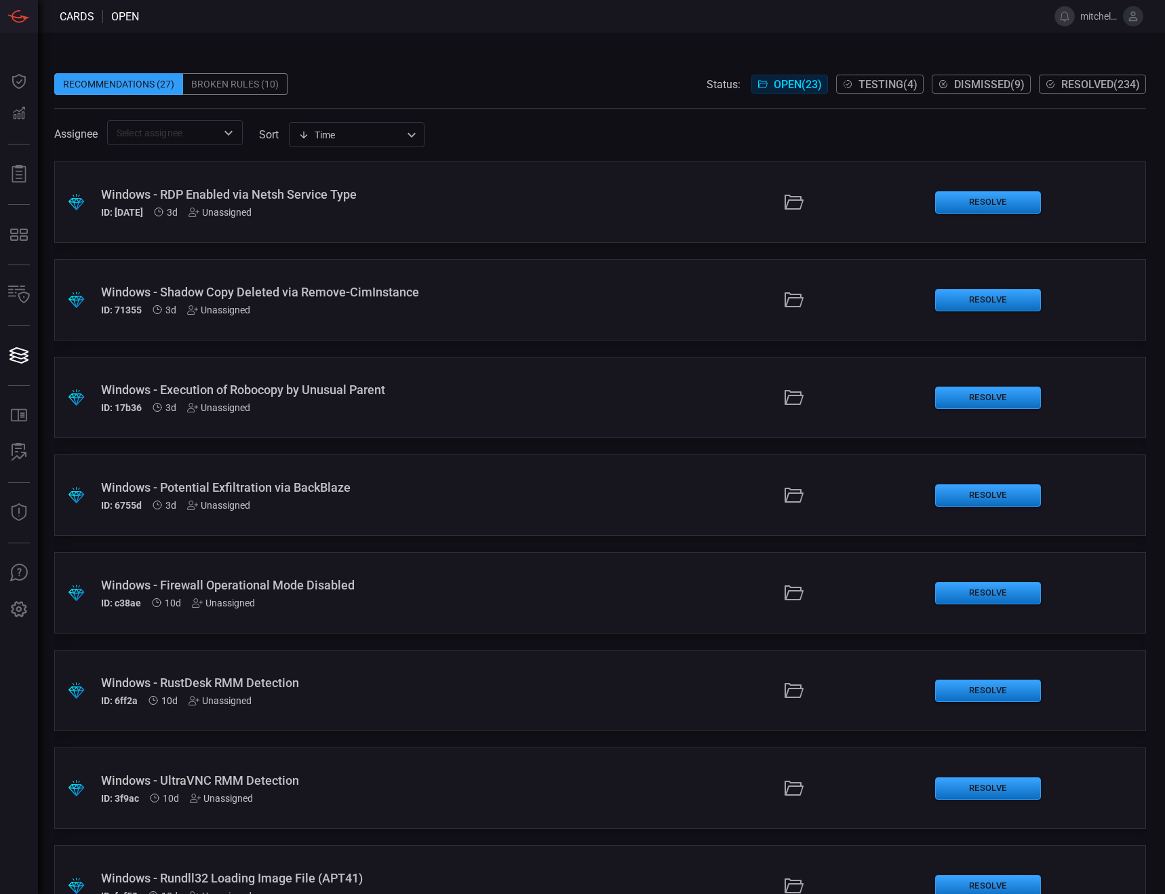
click at [614, 251] on div ".suggested_cards_icon{fill:url(#suggested_cards_icon);} Windows - RDP Enabled v…" at bounding box center [600, 527] width 1092 height 733
